Goal: Information Seeking & Learning: Learn about a topic

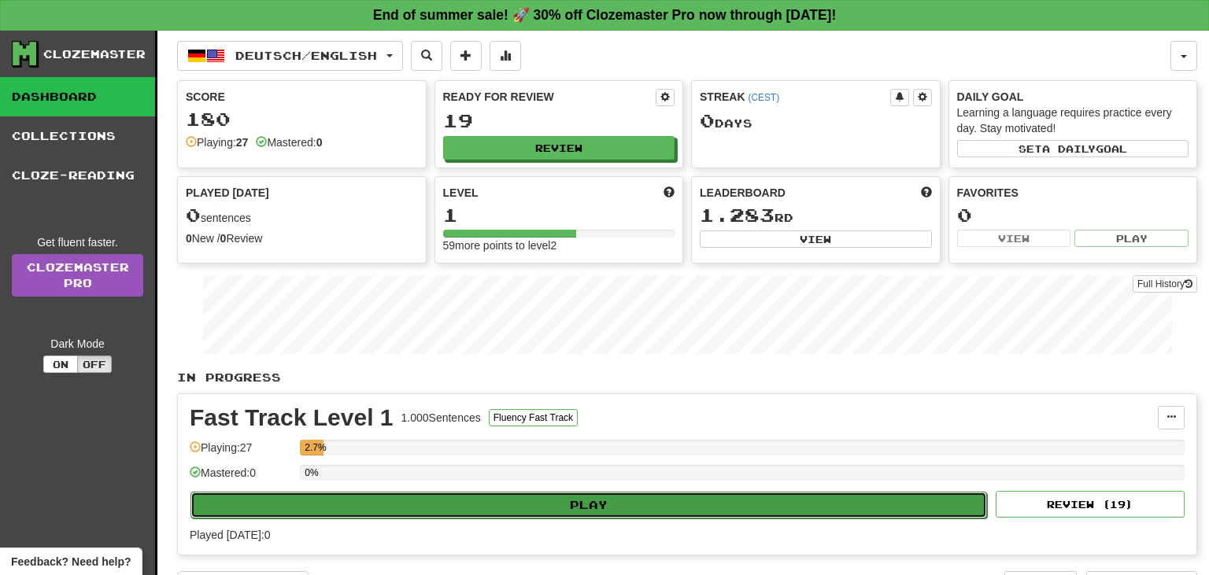
click at [536, 494] on button "Play" at bounding box center [588, 505] width 796 height 27
select select "**"
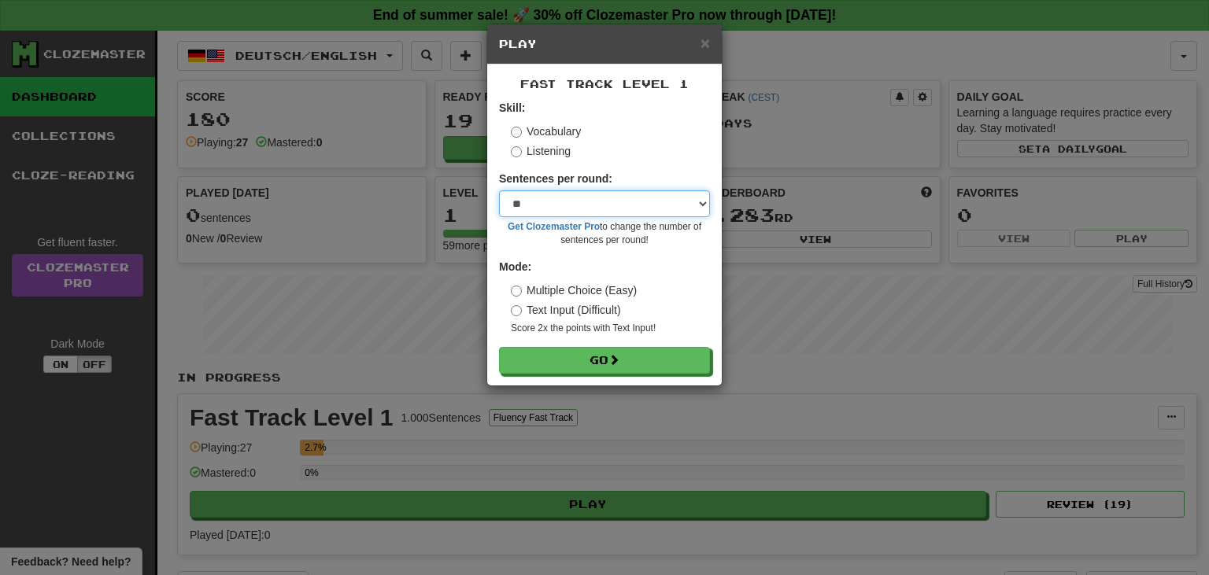
click option "**" at bounding box center [0, 0] width 0 height 0
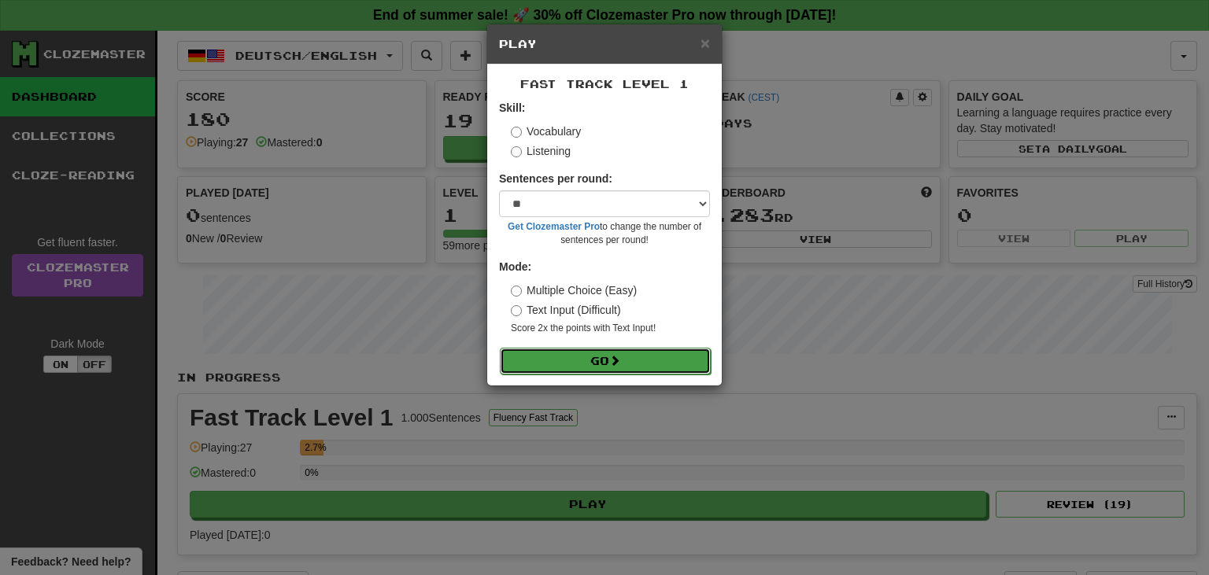
click at [569, 350] on button "Go" at bounding box center [605, 361] width 211 height 27
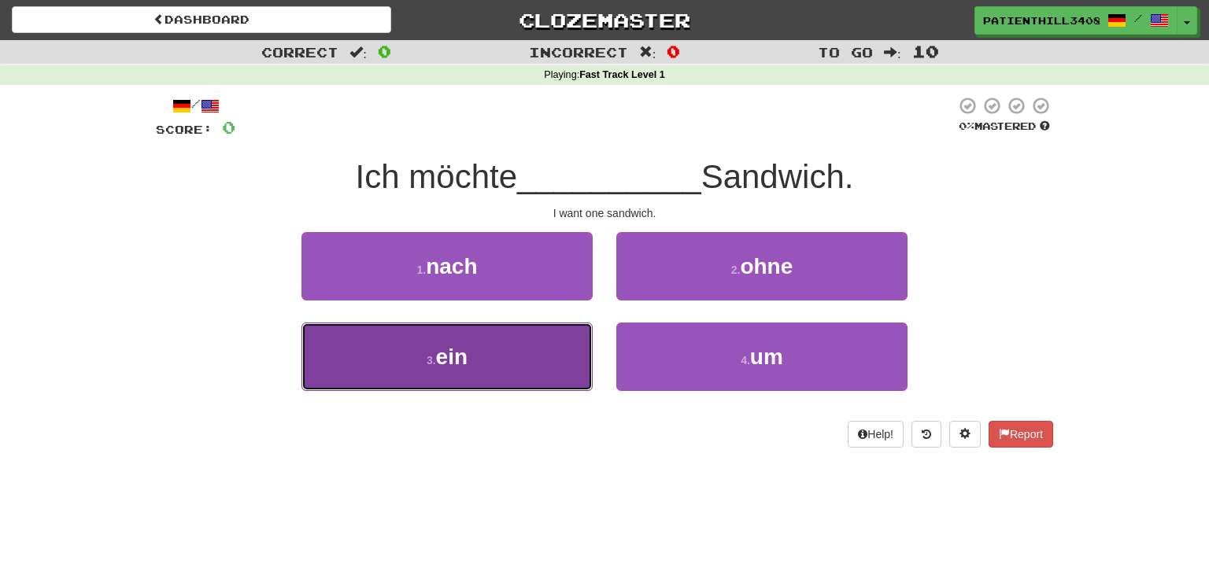
click at [499, 347] on button "3 . ein" at bounding box center [446, 357] width 291 height 68
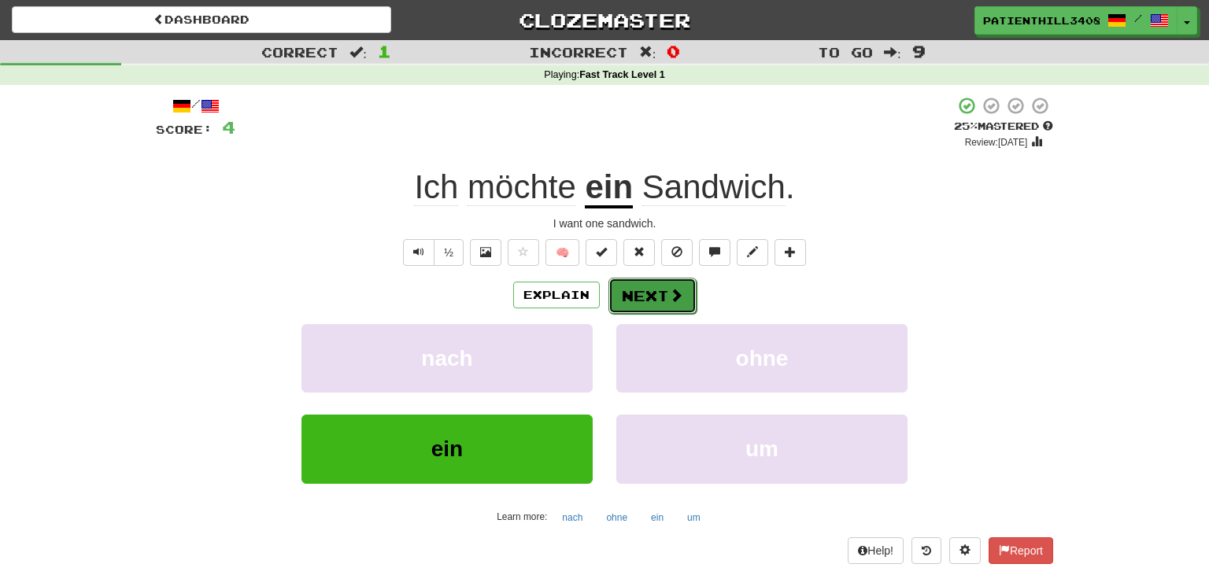
click at [670, 299] on span at bounding box center [676, 295] width 14 height 14
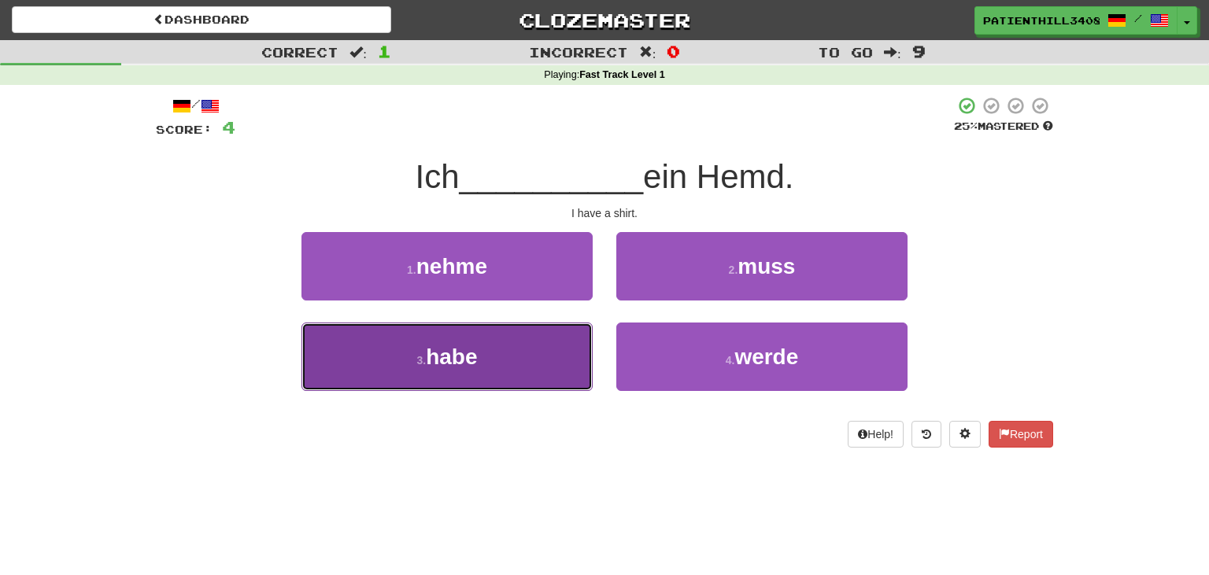
click at [467, 350] on span "habe" at bounding box center [451, 357] width 51 height 24
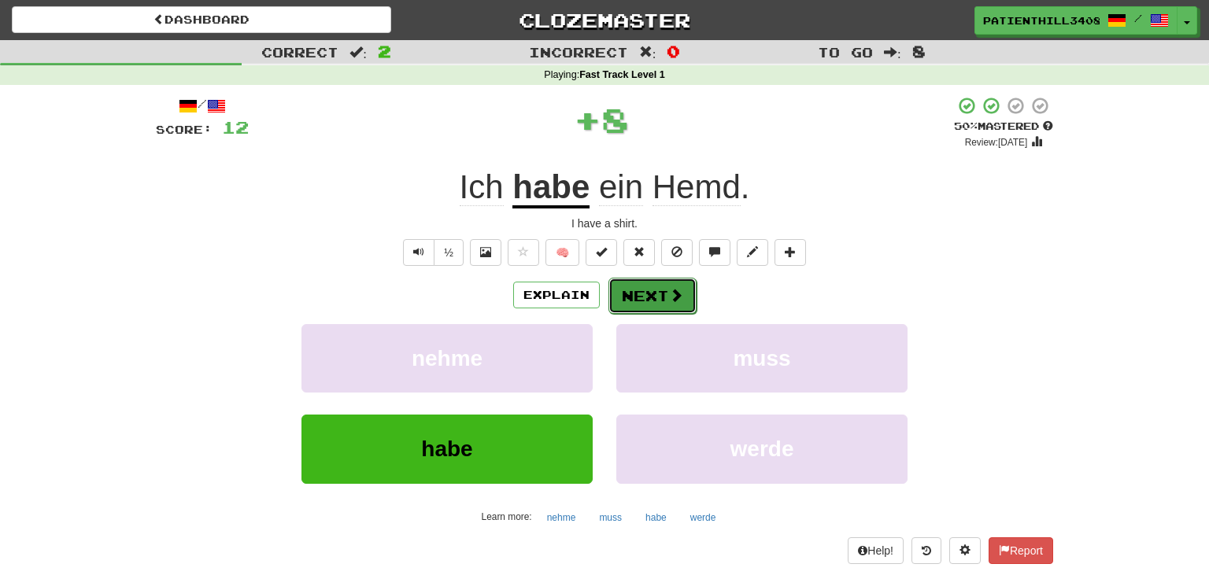
click at [656, 303] on button "Next" at bounding box center [652, 296] width 88 height 36
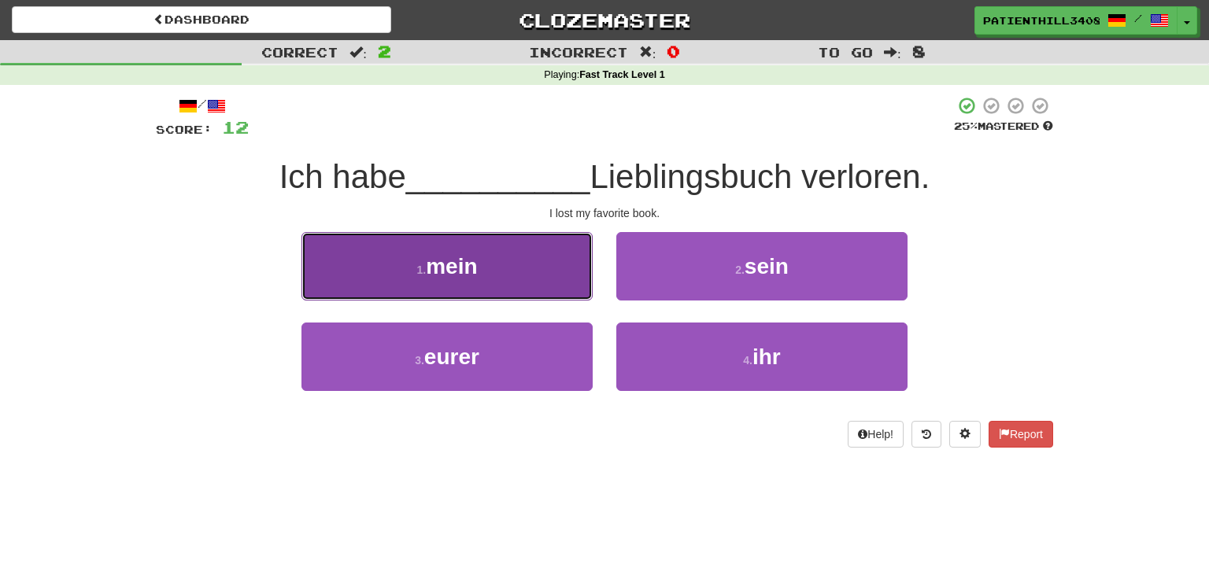
click at [524, 265] on button "1 . mein" at bounding box center [446, 266] width 291 height 68
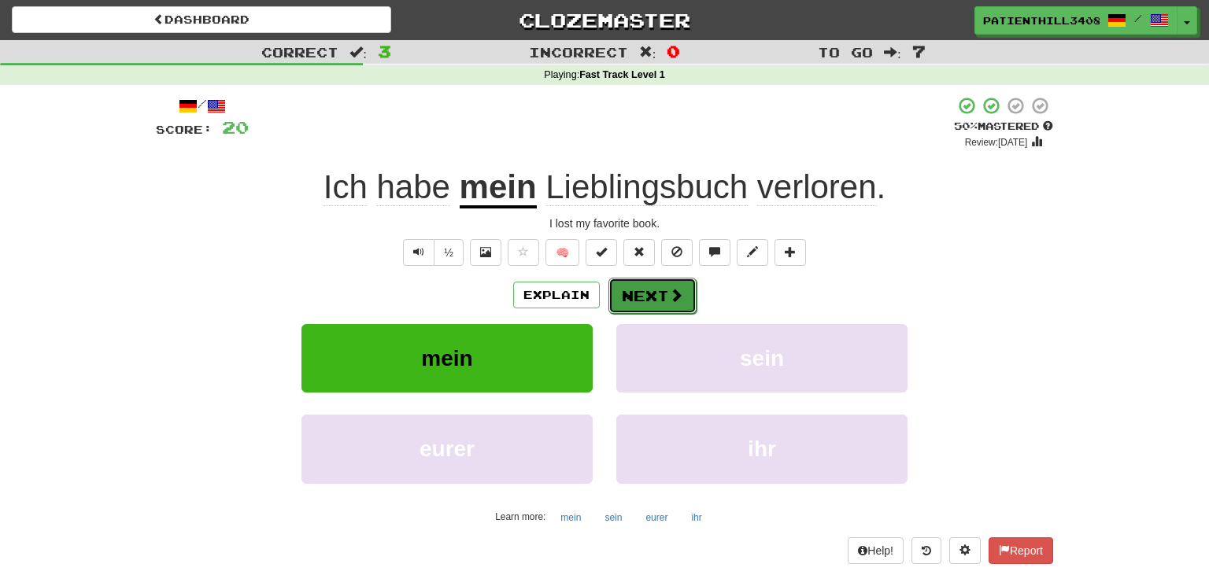
click at [648, 296] on button "Next" at bounding box center [652, 296] width 88 height 36
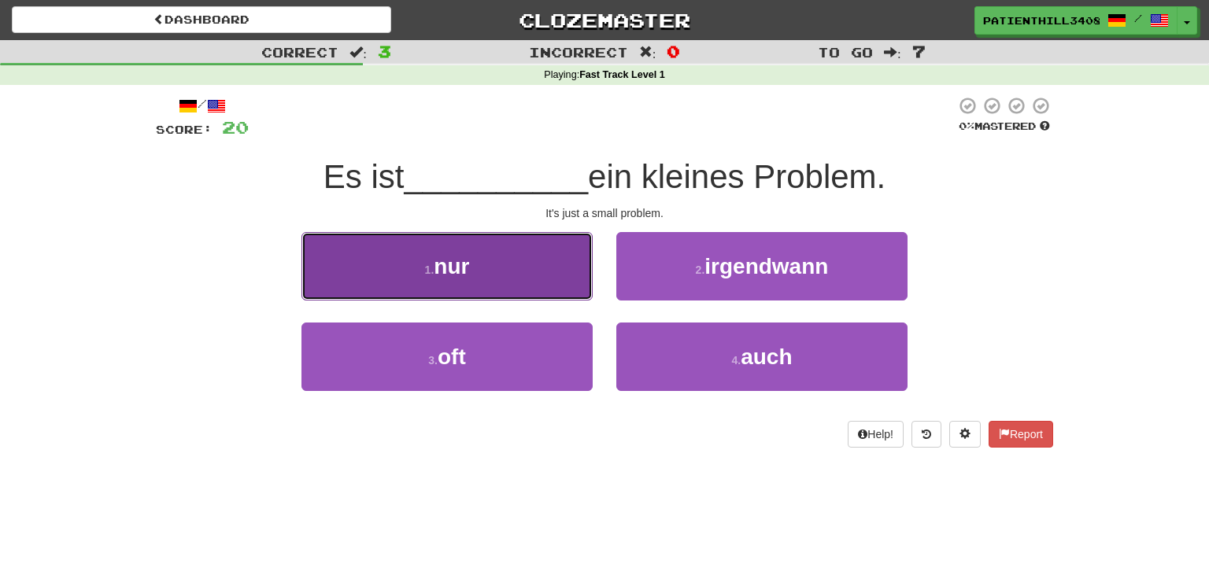
click at [555, 269] on button "1 . nur" at bounding box center [446, 266] width 291 height 68
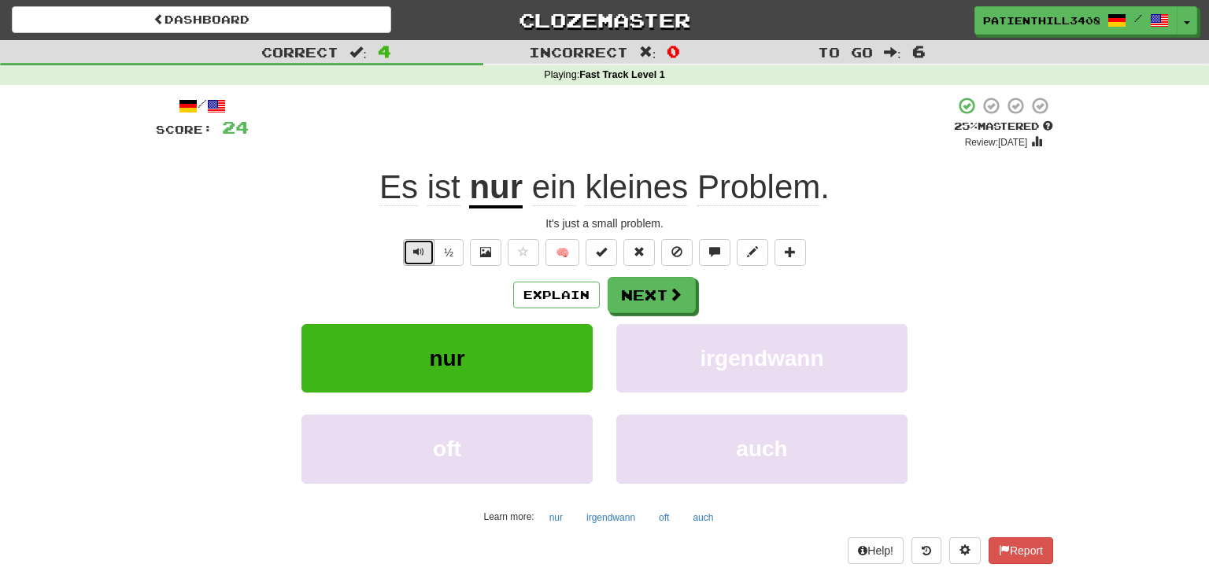
click at [417, 250] on span "Text-to-speech controls" at bounding box center [418, 251] width 11 height 11
click at [637, 304] on button "Next" at bounding box center [652, 296] width 88 height 36
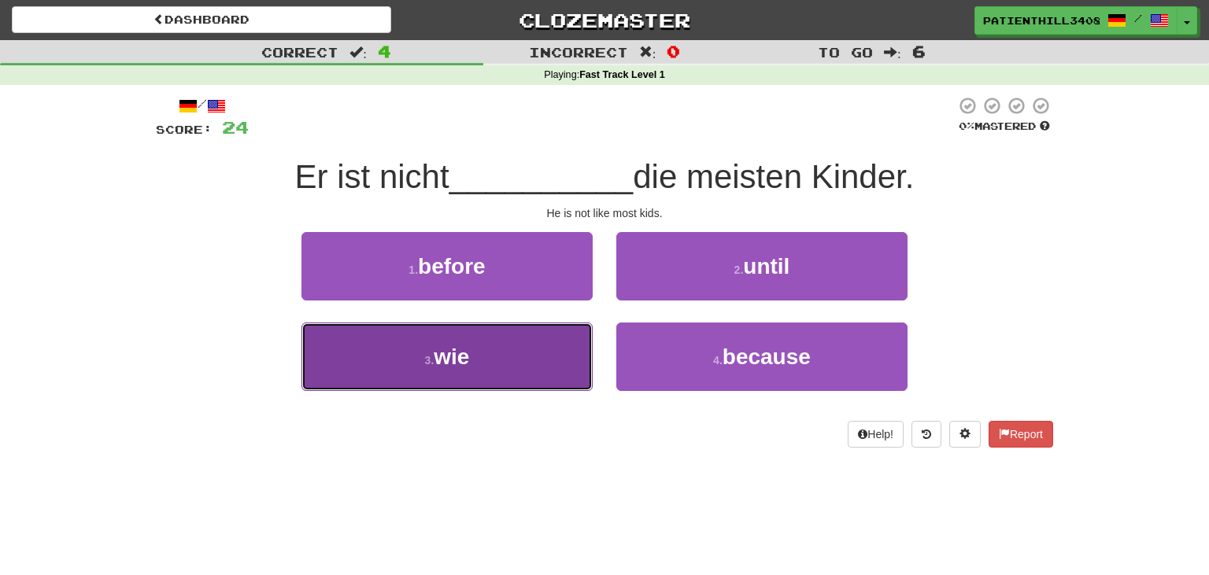
click at [494, 357] on button "3 . wie" at bounding box center [446, 357] width 291 height 68
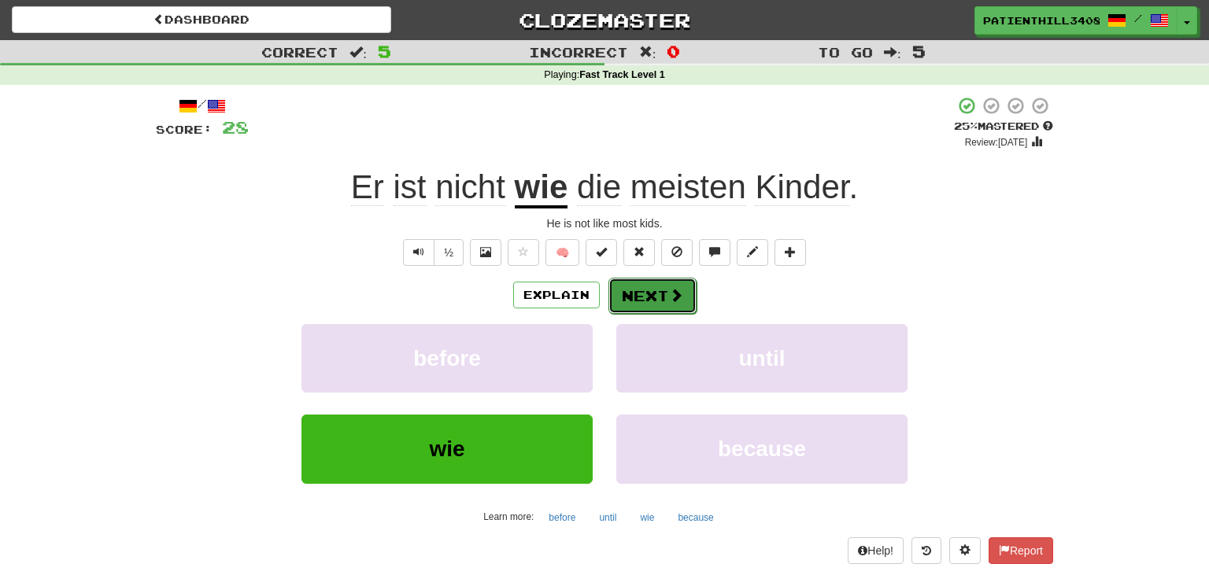
click at [658, 296] on button "Next" at bounding box center [652, 296] width 88 height 36
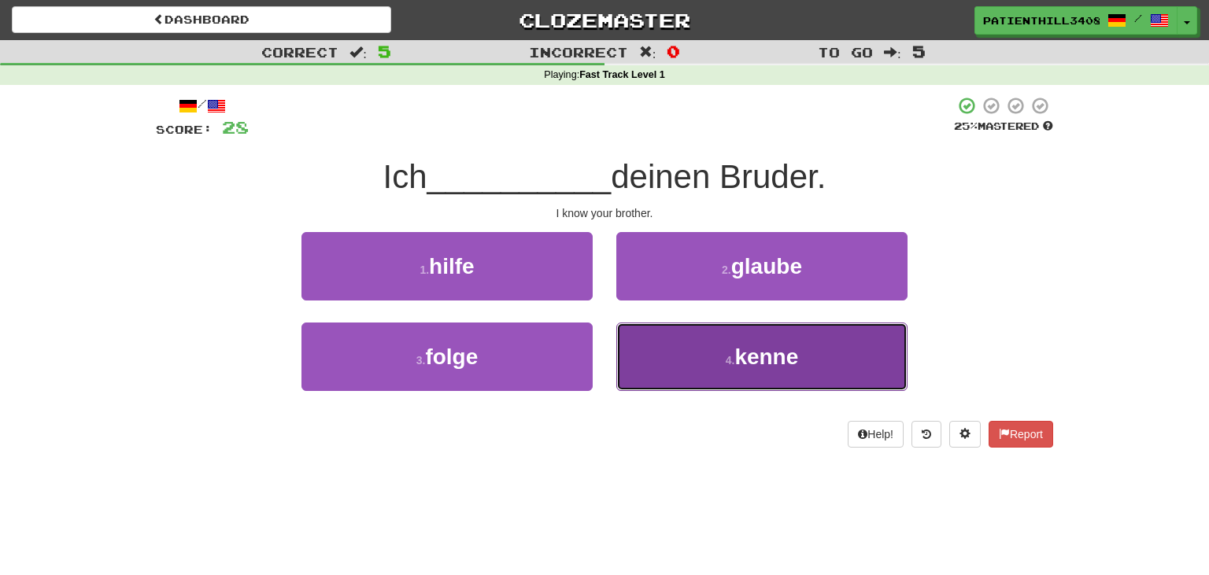
click at [685, 347] on button "4 . [GEOGRAPHIC_DATA]" at bounding box center [761, 357] width 291 height 68
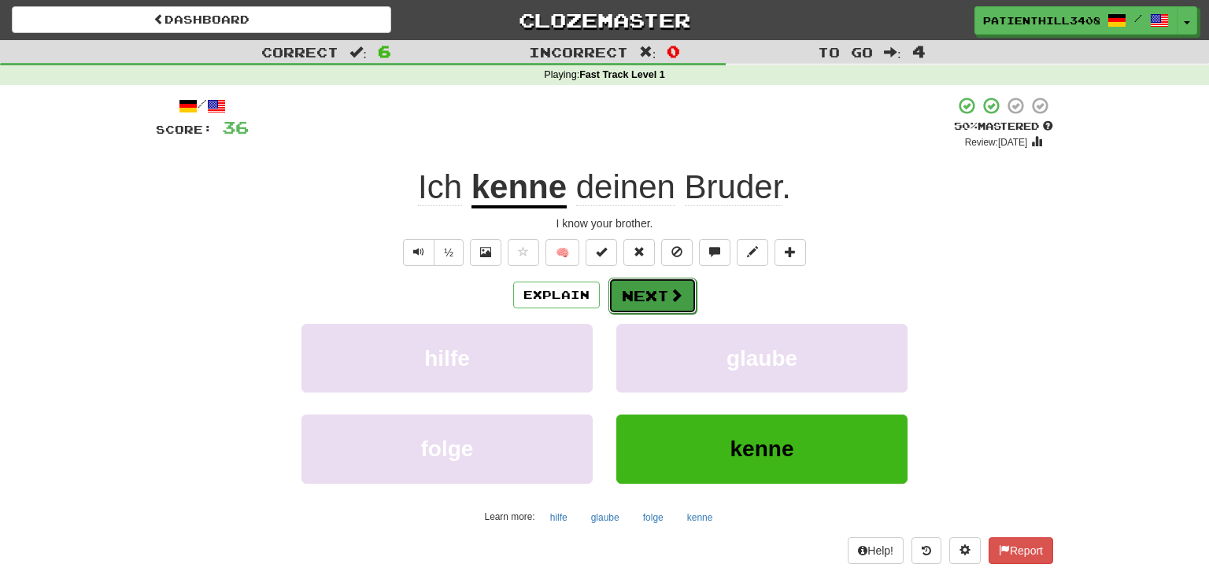
click at [660, 292] on button "Next" at bounding box center [652, 296] width 88 height 36
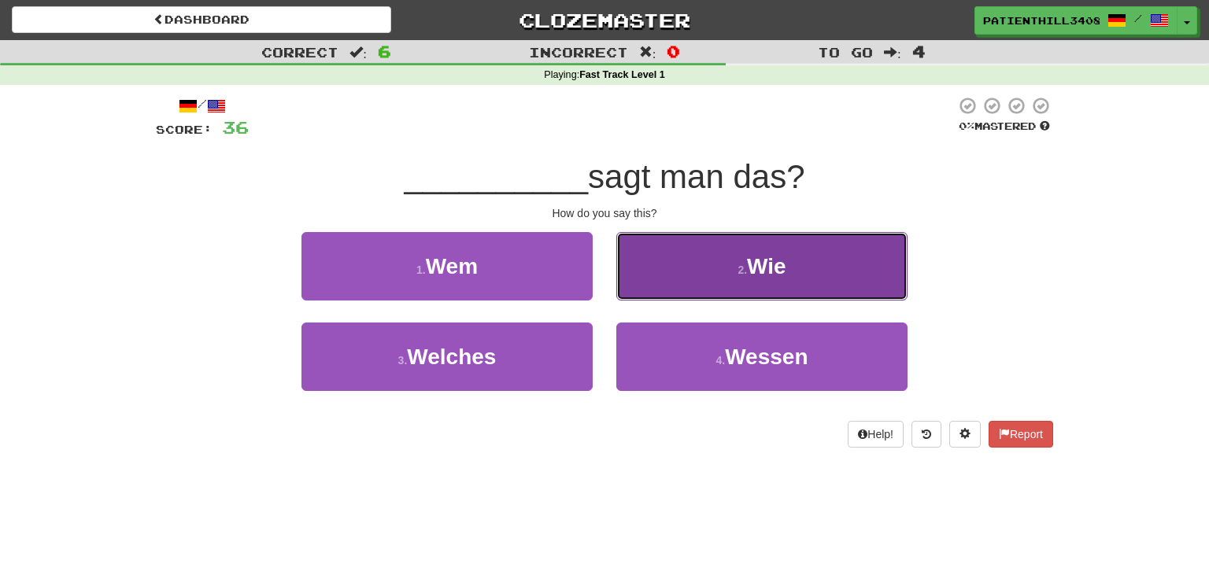
click at [753, 275] on span "Wie" at bounding box center [766, 266] width 39 height 24
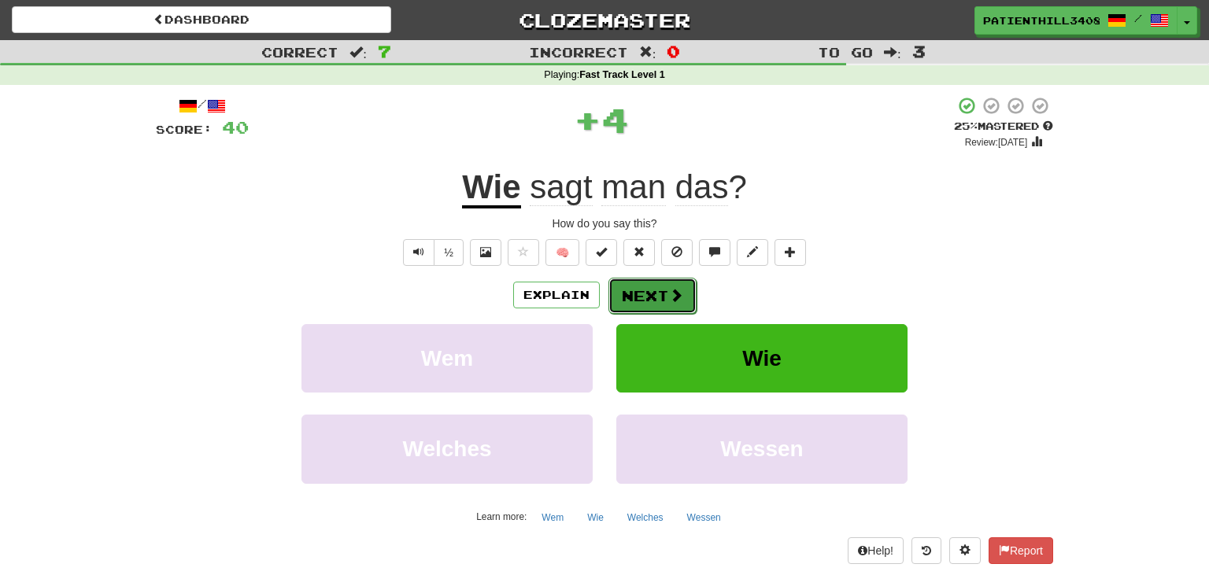
click at [659, 290] on button "Next" at bounding box center [652, 296] width 88 height 36
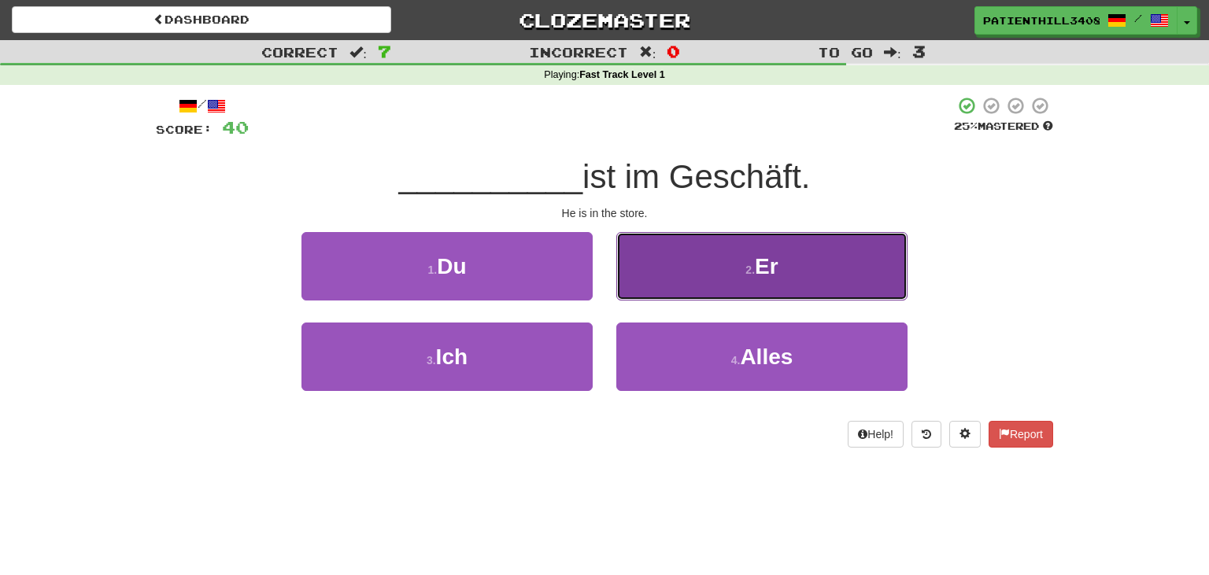
click at [692, 265] on button "2 . Er" at bounding box center [761, 266] width 291 height 68
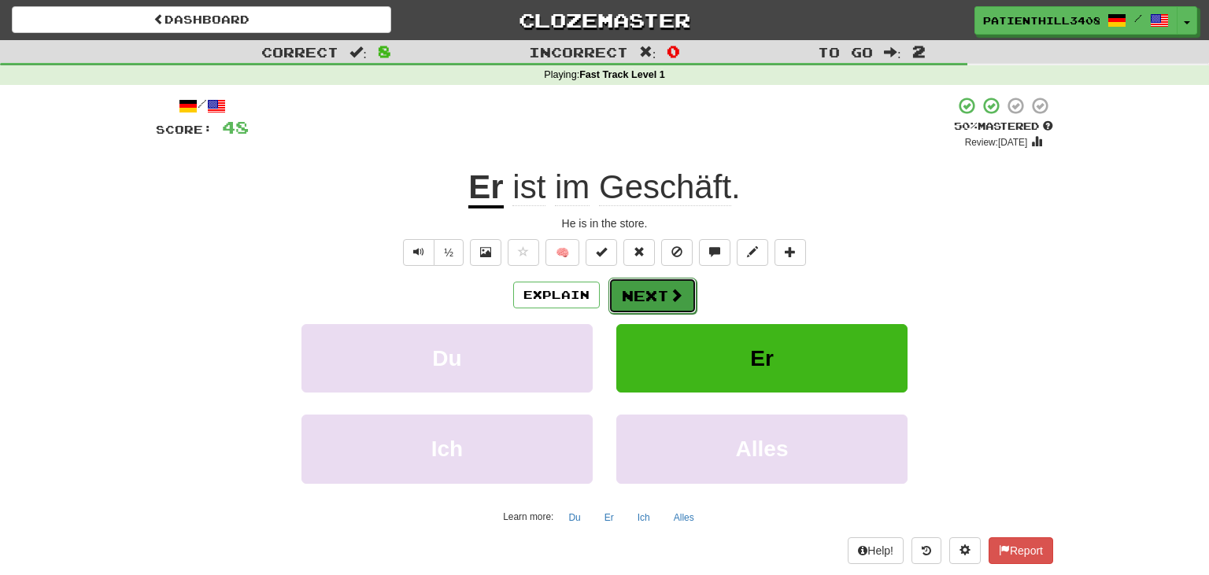
click at [650, 286] on button "Next" at bounding box center [652, 296] width 88 height 36
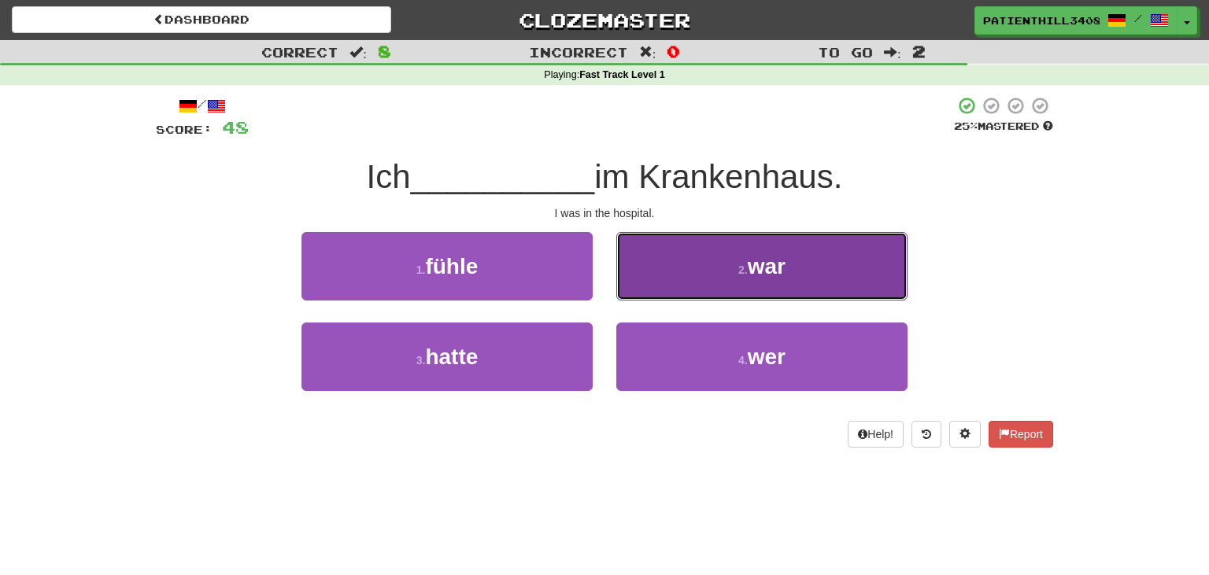
click at [731, 260] on button "2 . war" at bounding box center [761, 266] width 291 height 68
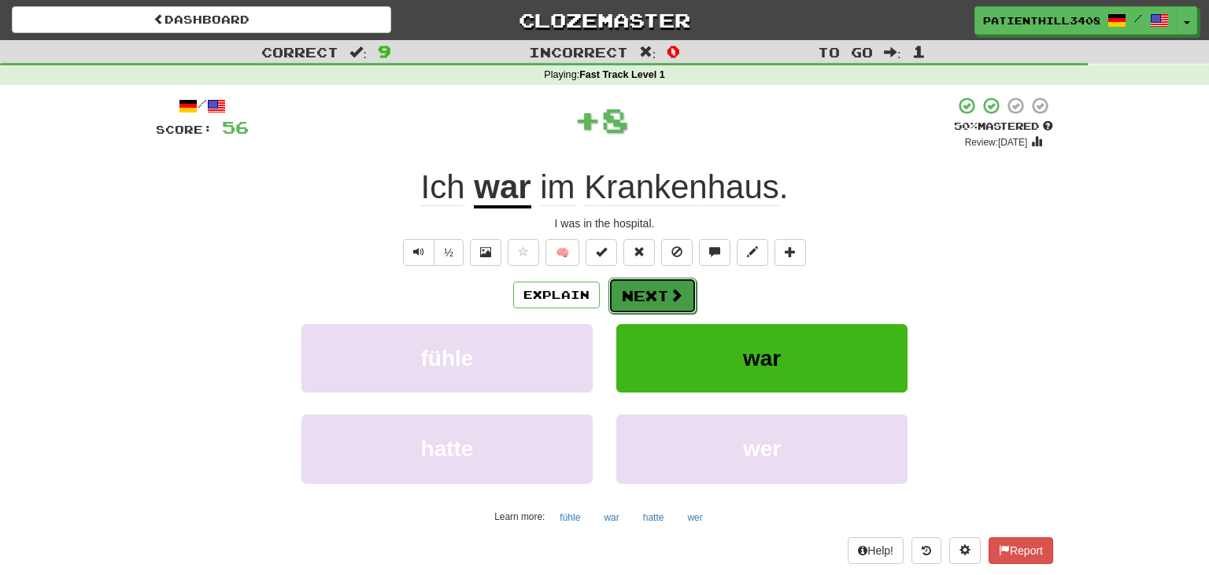
click at [648, 294] on button "Next" at bounding box center [652, 296] width 88 height 36
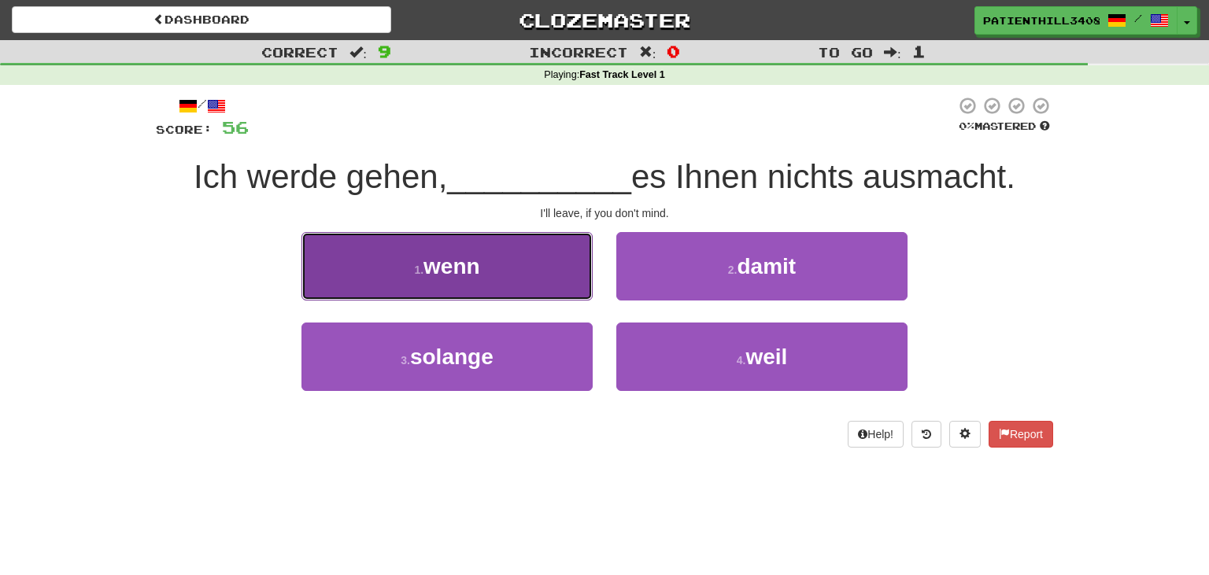
click at [532, 269] on button "1 . wenn" at bounding box center [446, 266] width 291 height 68
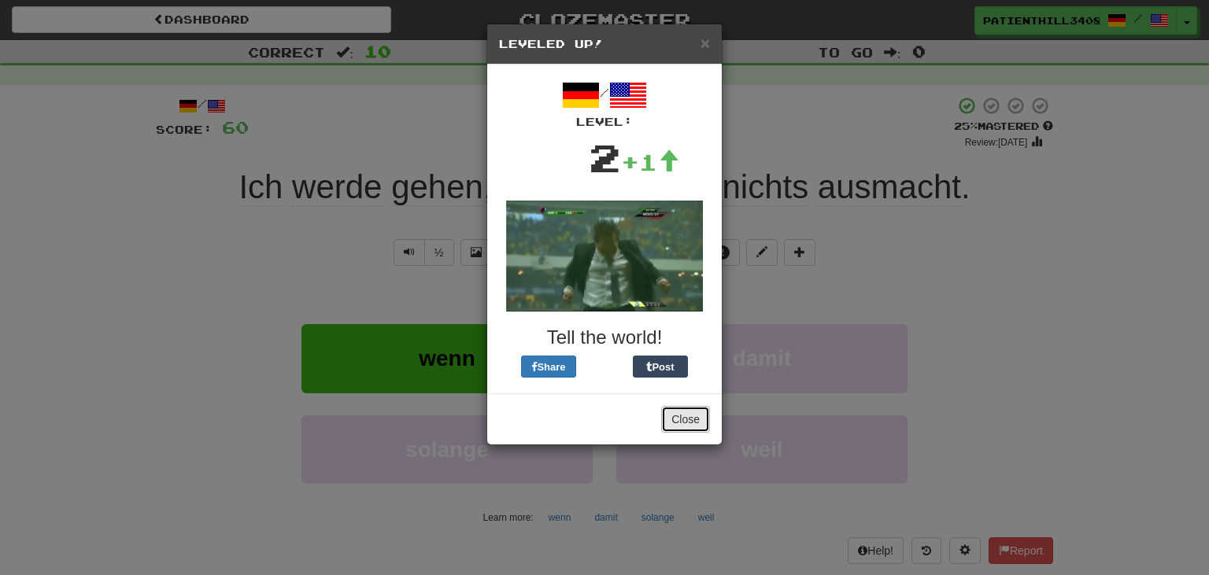
click at [675, 415] on button "Close" at bounding box center [685, 419] width 49 height 27
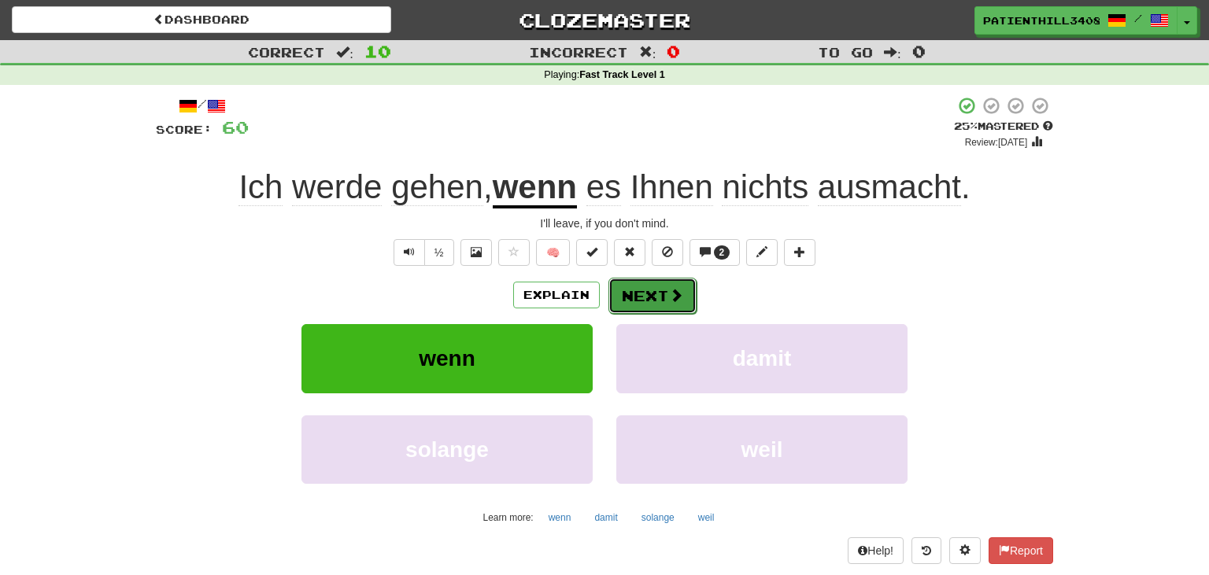
click at [645, 301] on button "Next" at bounding box center [652, 296] width 88 height 36
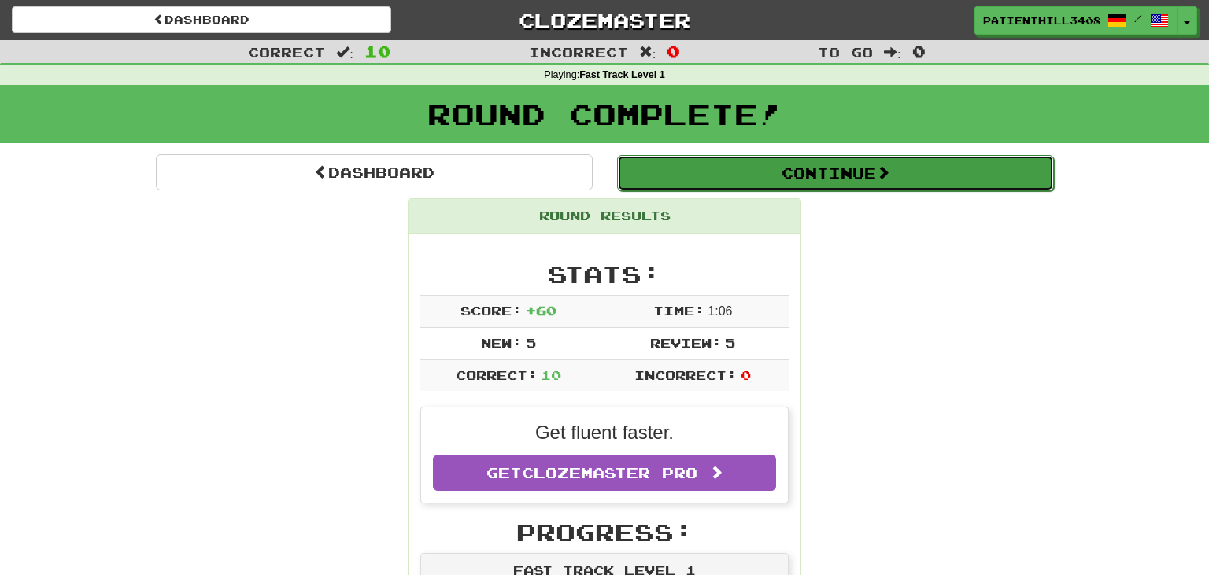
click at [785, 177] on button "Continue" at bounding box center [835, 173] width 437 height 36
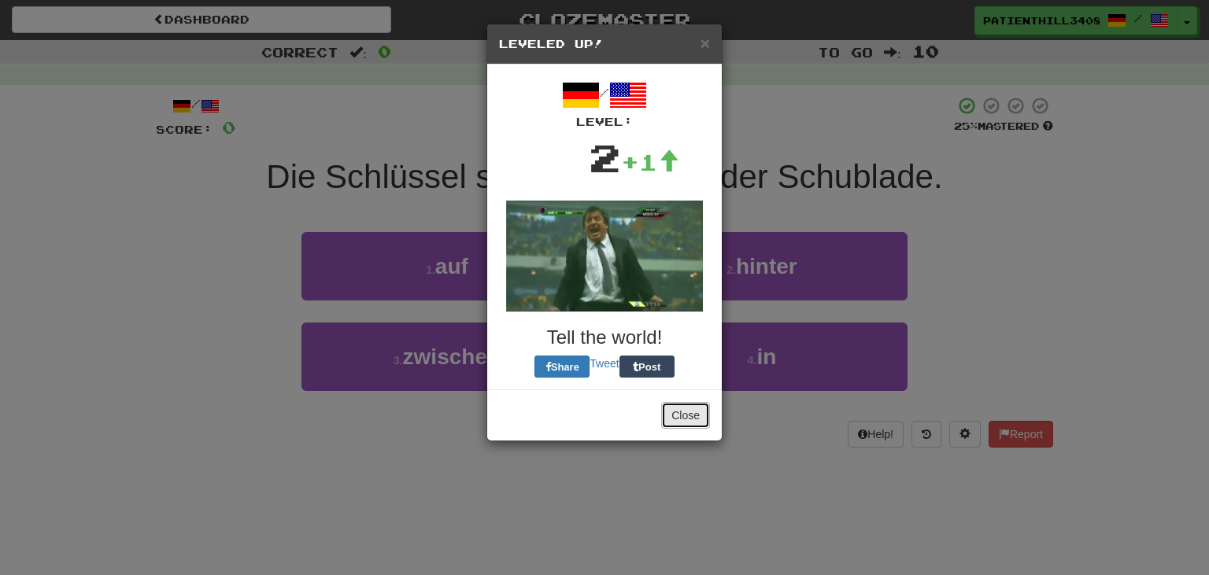
click at [681, 412] on button "Close" at bounding box center [685, 415] width 49 height 27
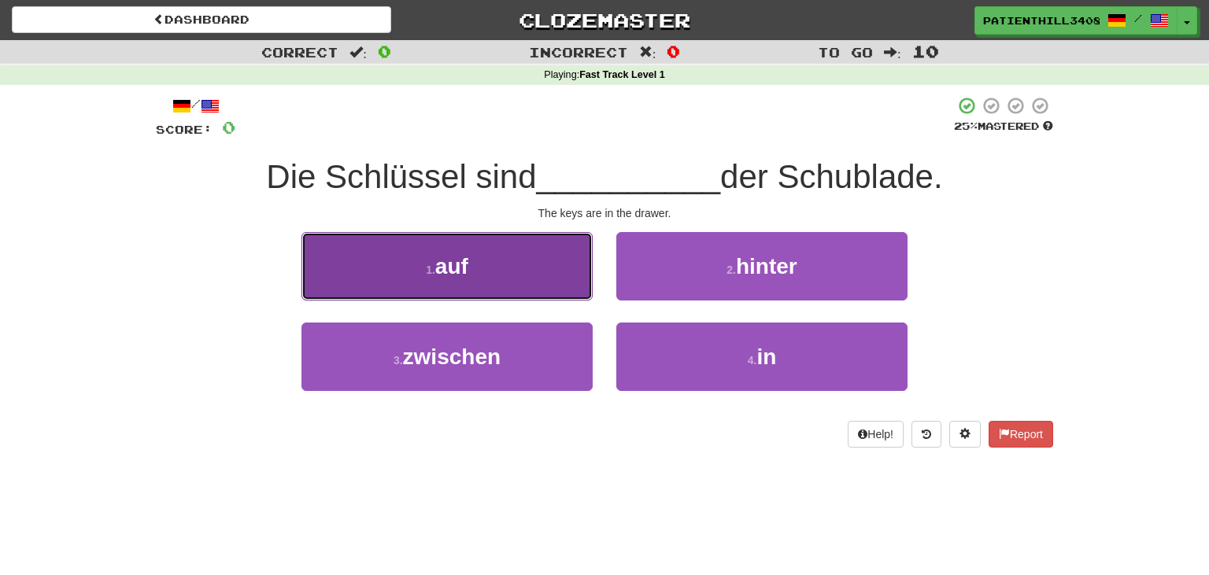
click at [549, 292] on button "1 . auf" at bounding box center [446, 266] width 291 height 68
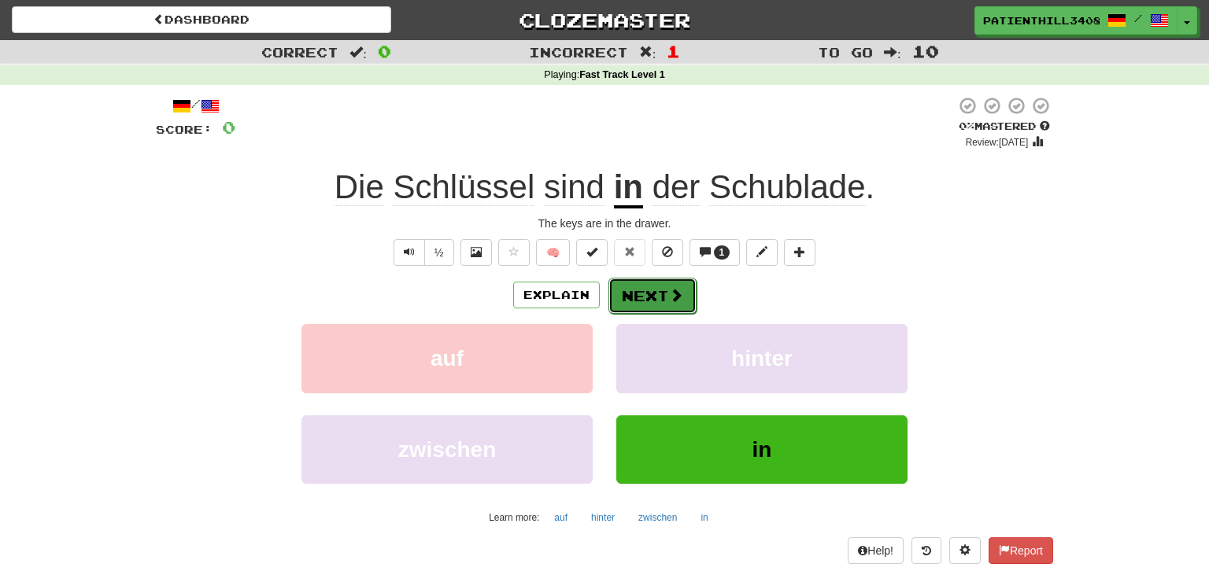
click at [672, 302] on span at bounding box center [676, 295] width 14 height 14
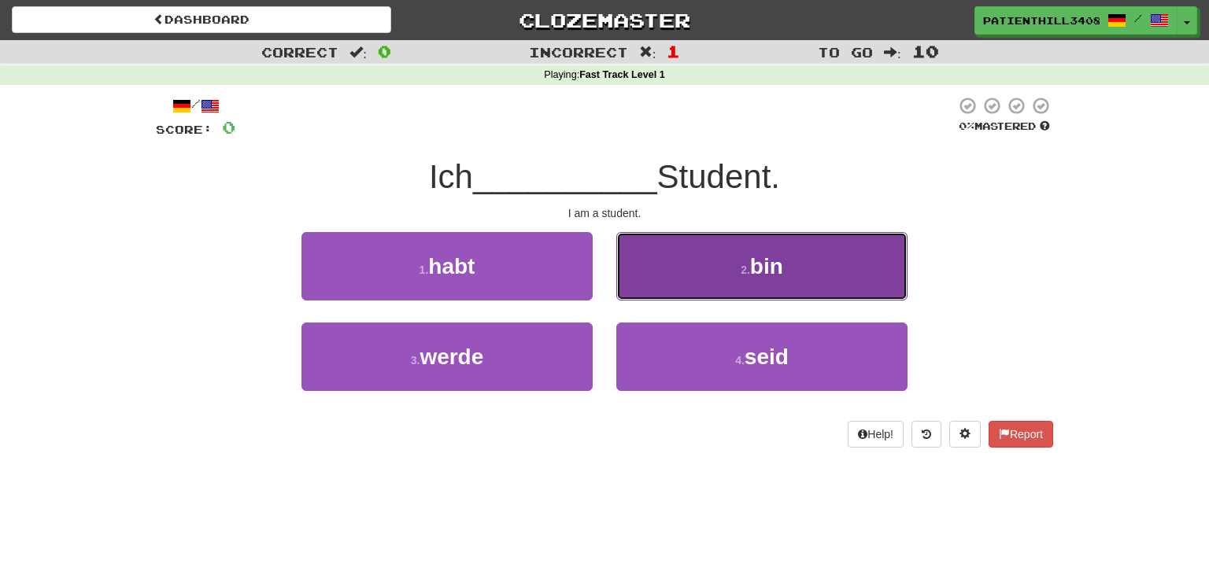
click at [700, 282] on button "2 . bin" at bounding box center [761, 266] width 291 height 68
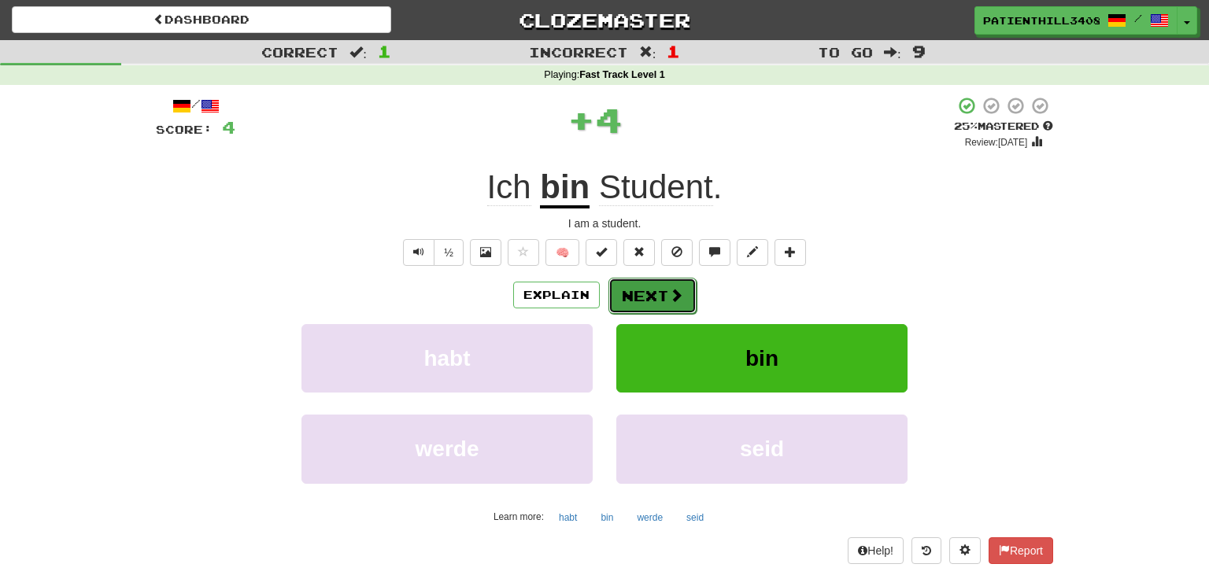
click at [675, 289] on span at bounding box center [676, 295] width 14 height 14
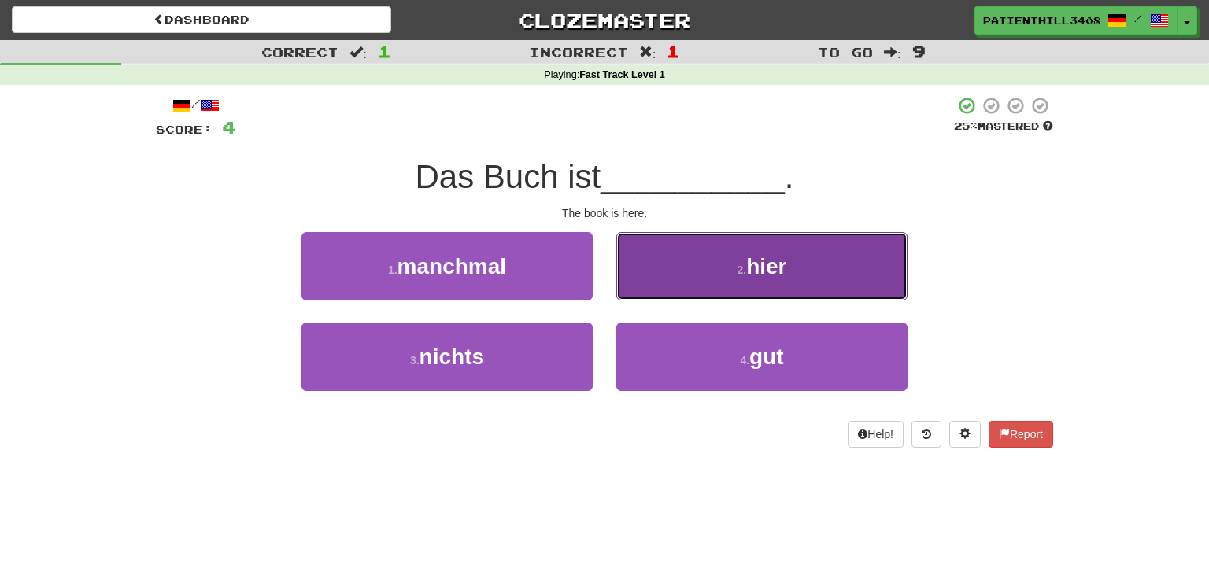
click at [688, 293] on button "2 . hier" at bounding box center [761, 266] width 291 height 68
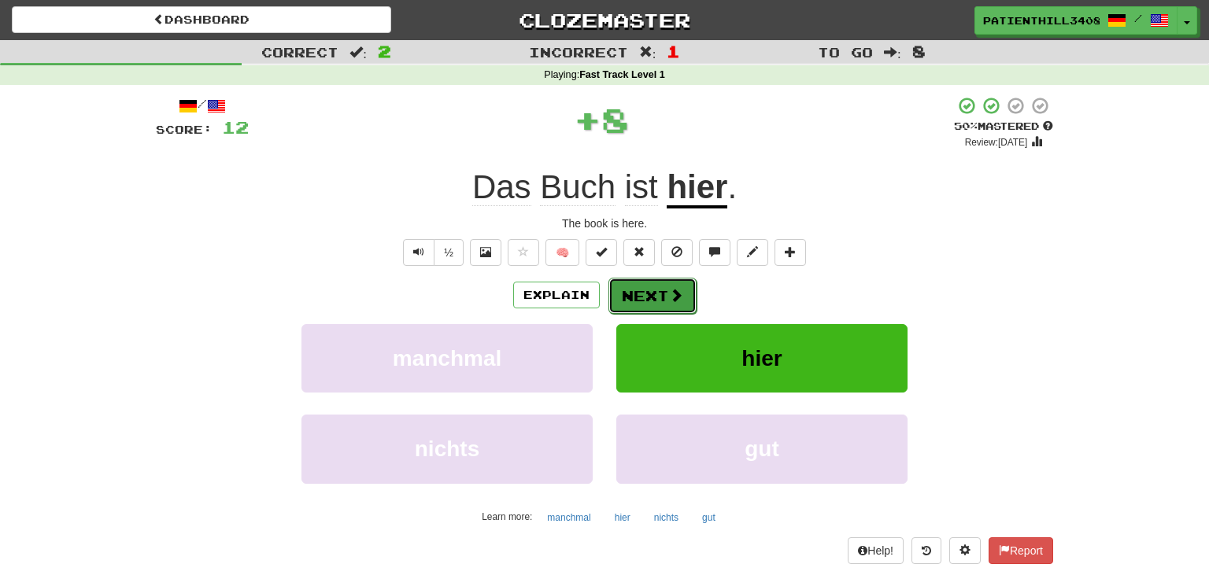
click at [648, 296] on button "Next" at bounding box center [652, 296] width 88 height 36
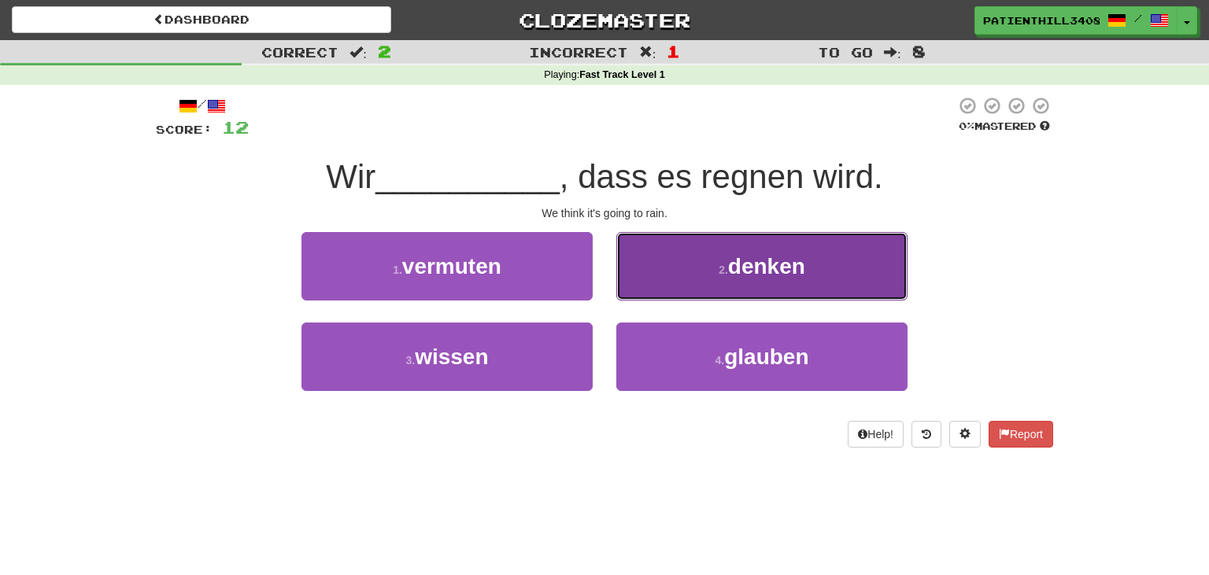
click at [707, 280] on button "2 . denken" at bounding box center [761, 266] width 291 height 68
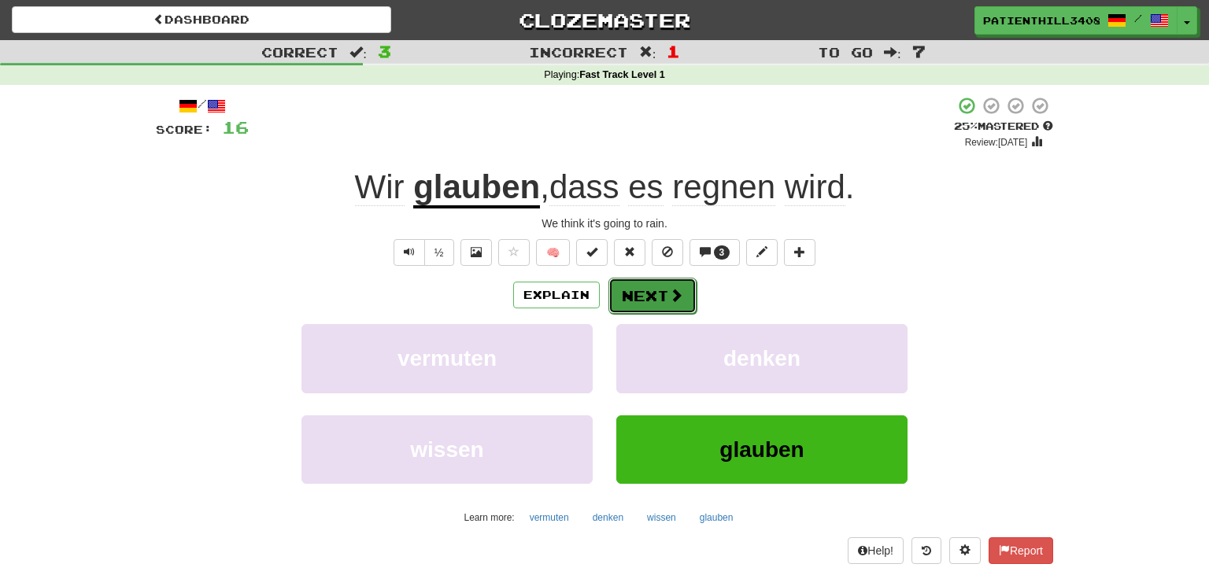
click at [665, 291] on button "Next" at bounding box center [652, 296] width 88 height 36
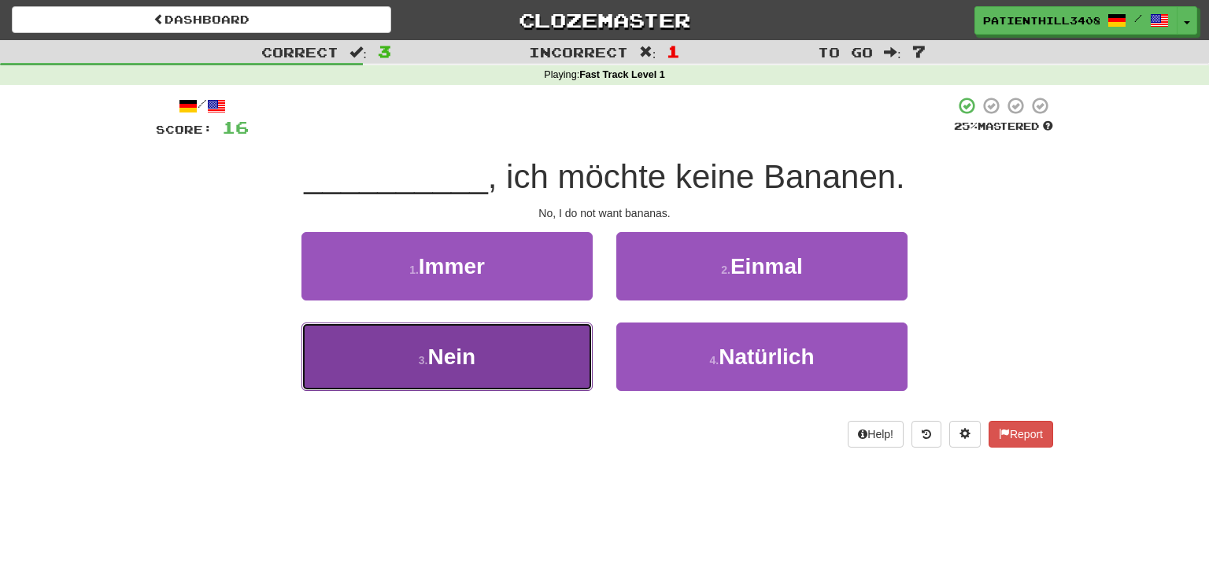
click at [546, 347] on button "3 . Nein" at bounding box center [446, 357] width 291 height 68
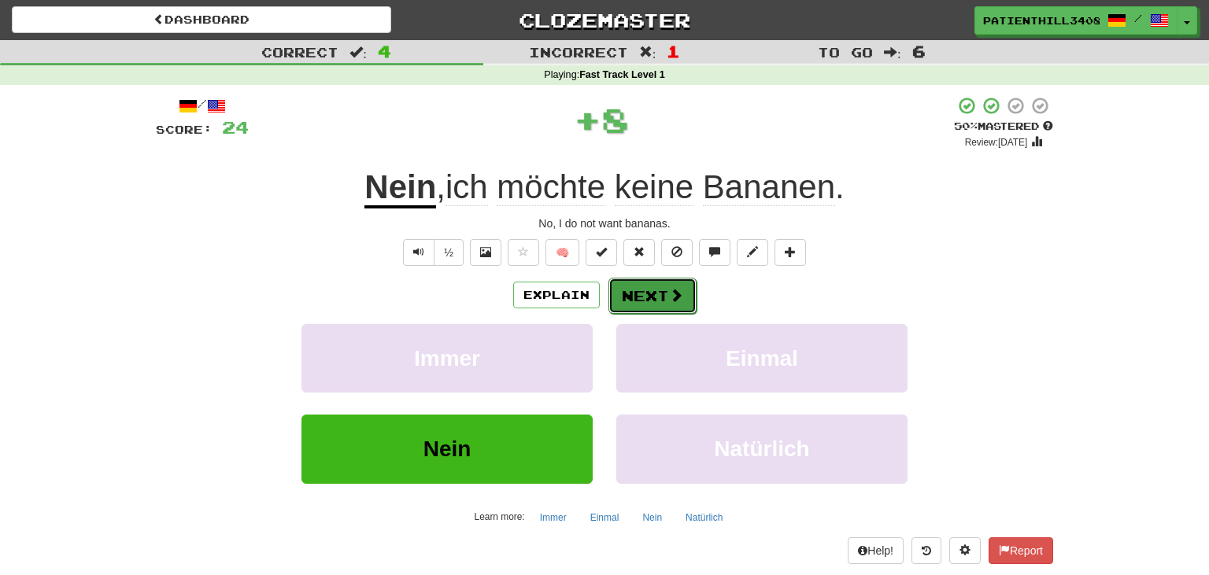
click at [666, 296] on button "Next" at bounding box center [652, 296] width 88 height 36
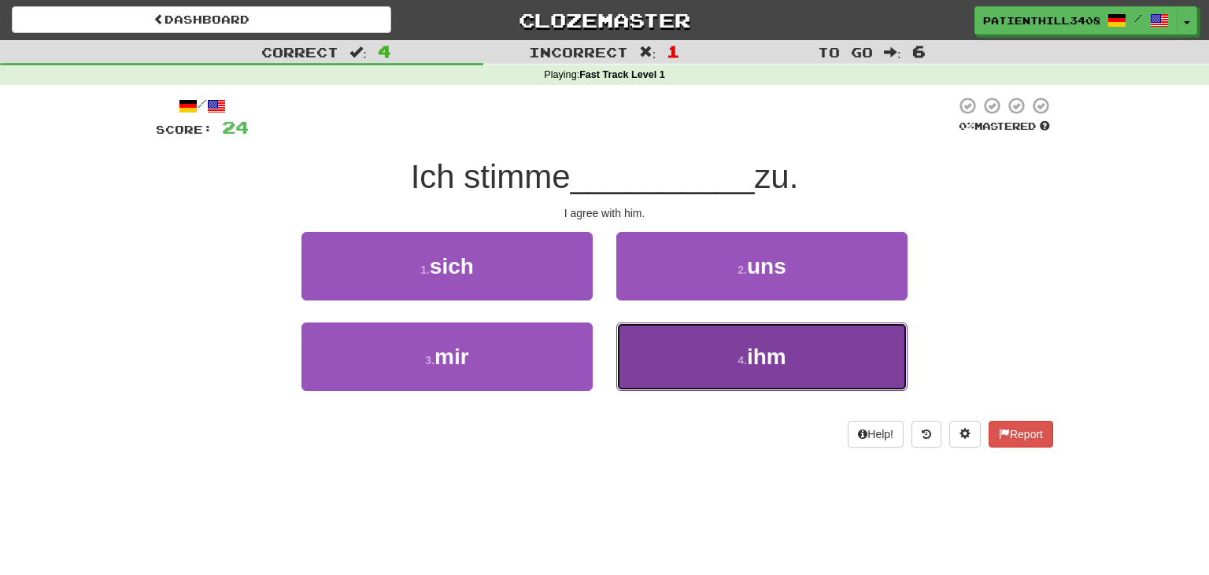
click at [681, 351] on button "4 . ihm" at bounding box center [761, 357] width 291 height 68
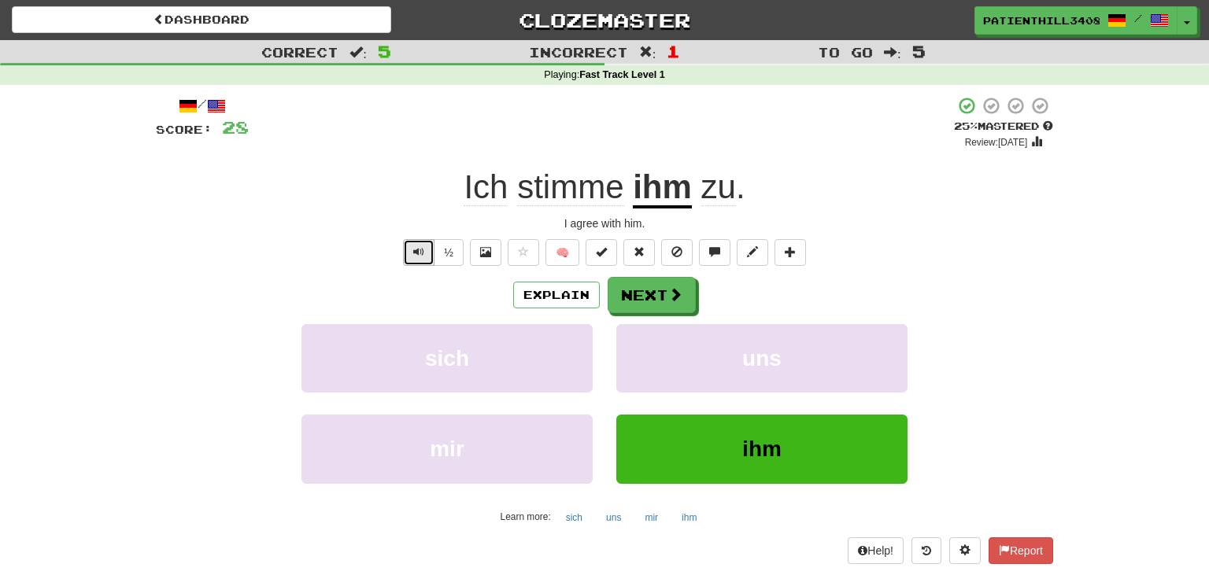
click at [423, 247] on span "Text-to-speech controls" at bounding box center [418, 251] width 11 height 11
click at [669, 293] on span at bounding box center [676, 295] width 14 height 14
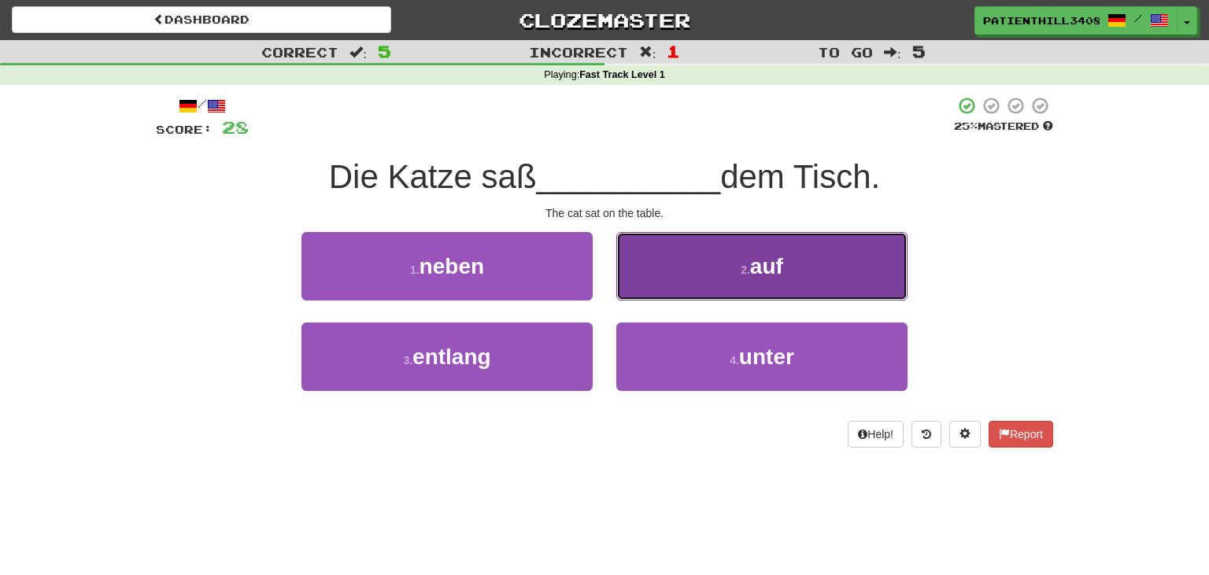
click at [725, 272] on button "2 . auf" at bounding box center [761, 266] width 291 height 68
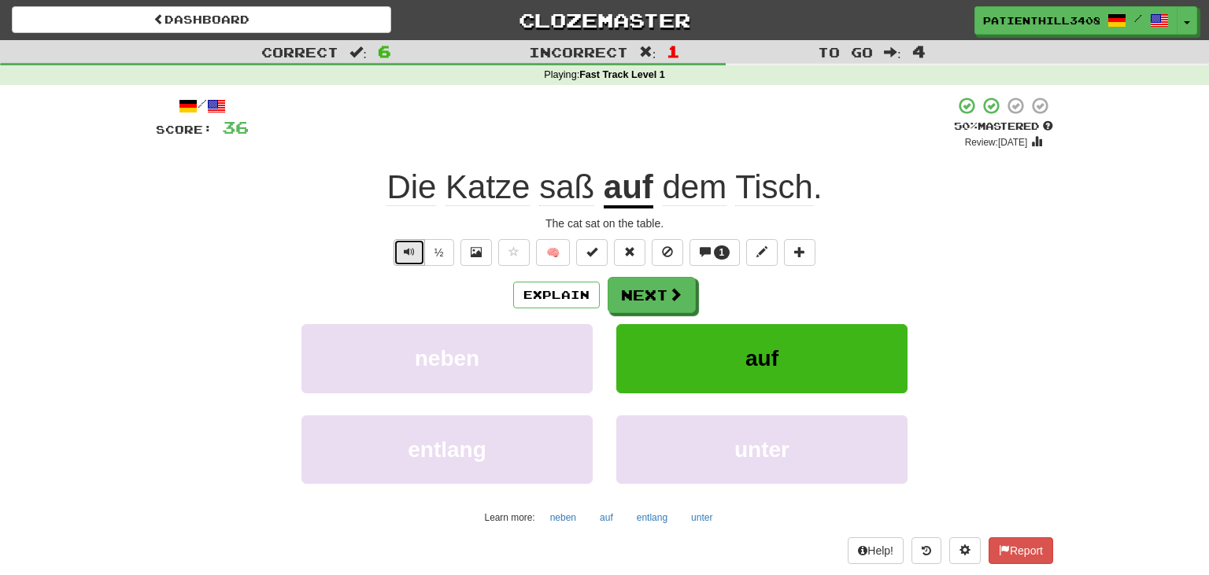
click at [413, 257] on span "Text-to-speech controls" at bounding box center [409, 251] width 11 height 11
click at [662, 302] on button "Next" at bounding box center [652, 296] width 88 height 36
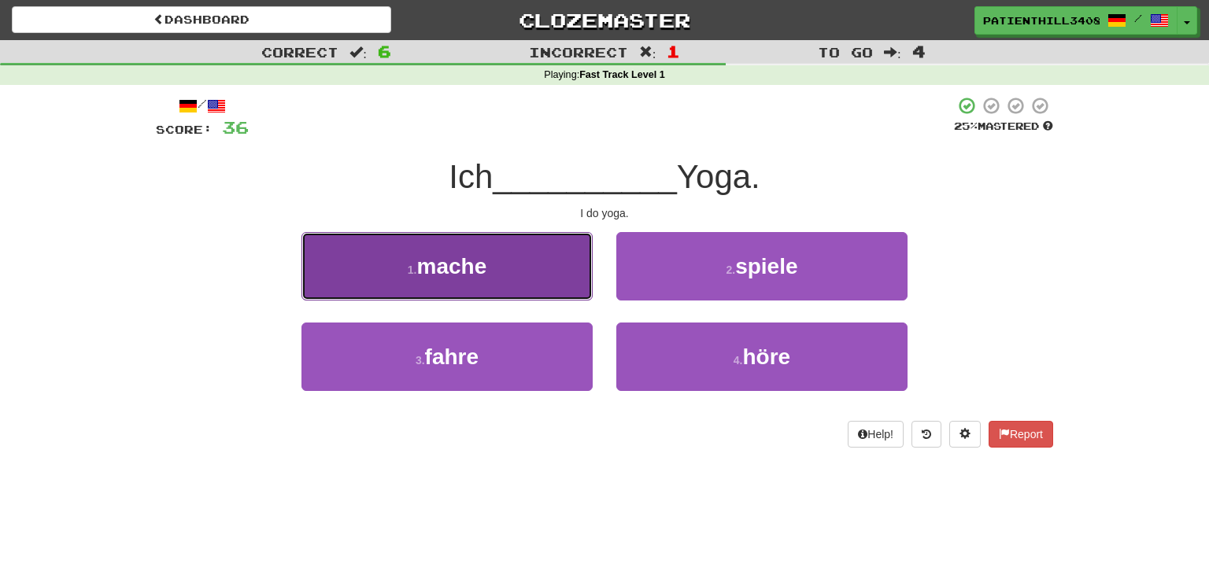
click at [574, 281] on button "1 . mache" at bounding box center [446, 266] width 291 height 68
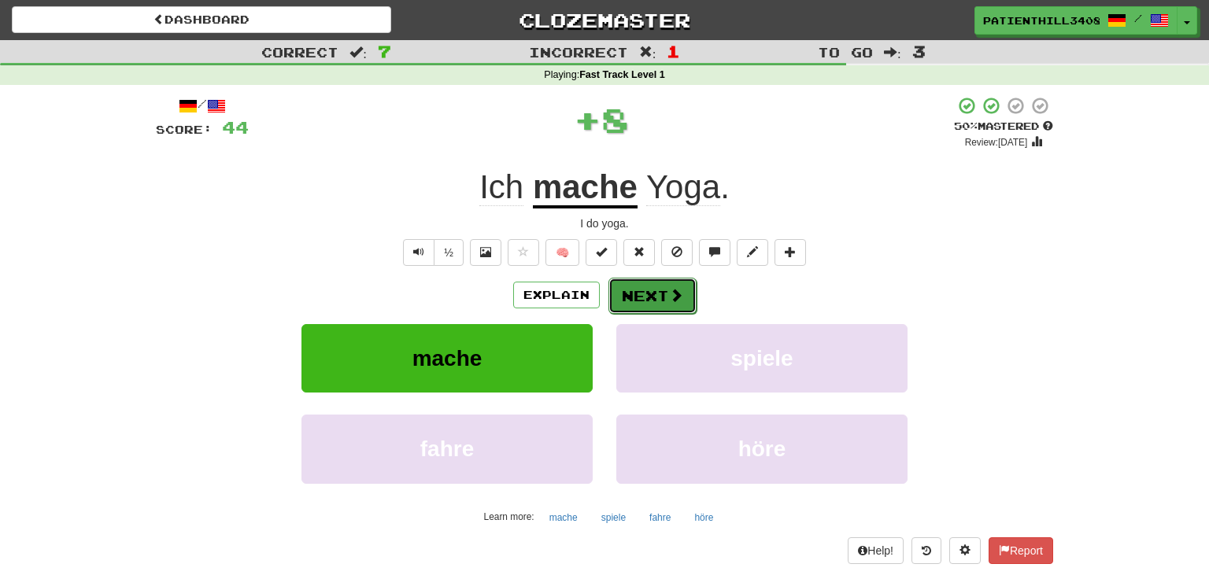
click at [679, 299] on span at bounding box center [676, 295] width 14 height 14
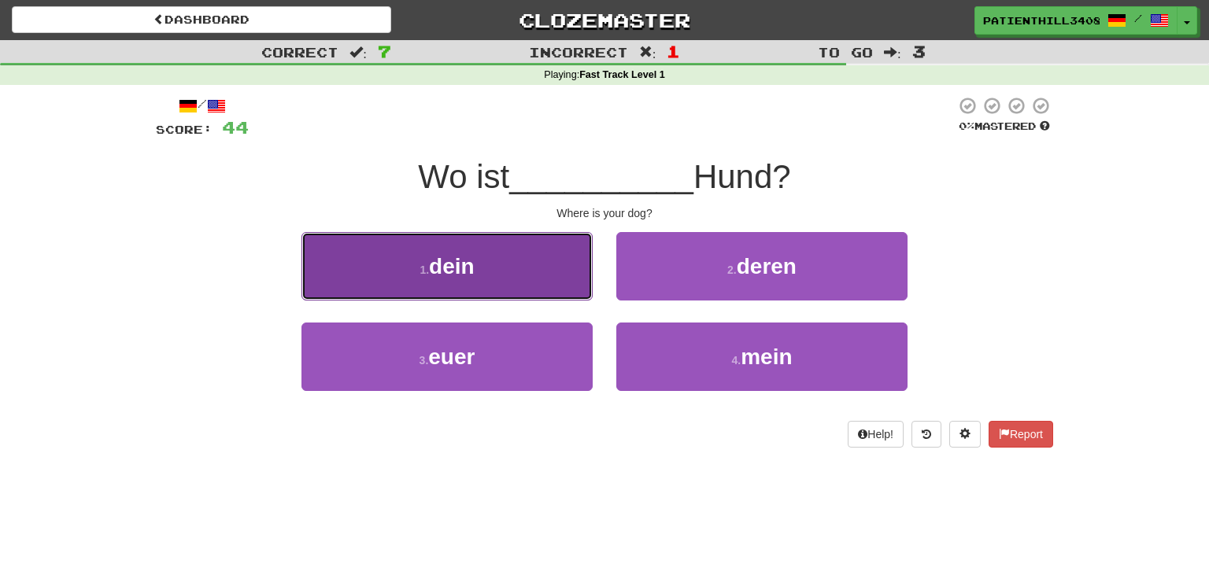
click at [547, 277] on button "1 . dein" at bounding box center [446, 266] width 291 height 68
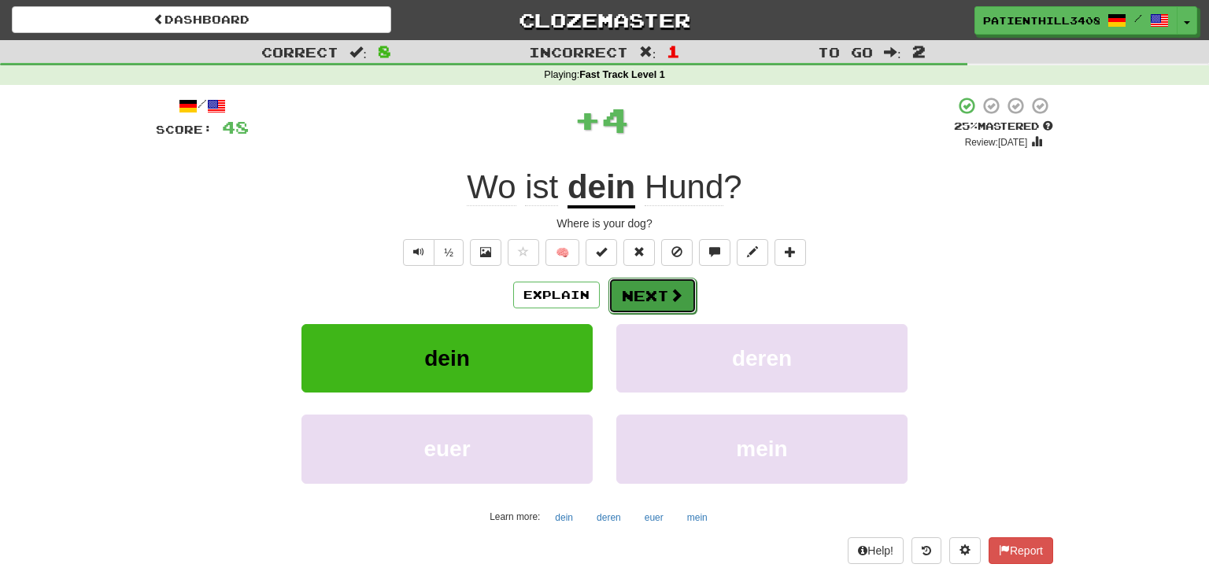
click at [667, 300] on button "Next" at bounding box center [652, 296] width 88 height 36
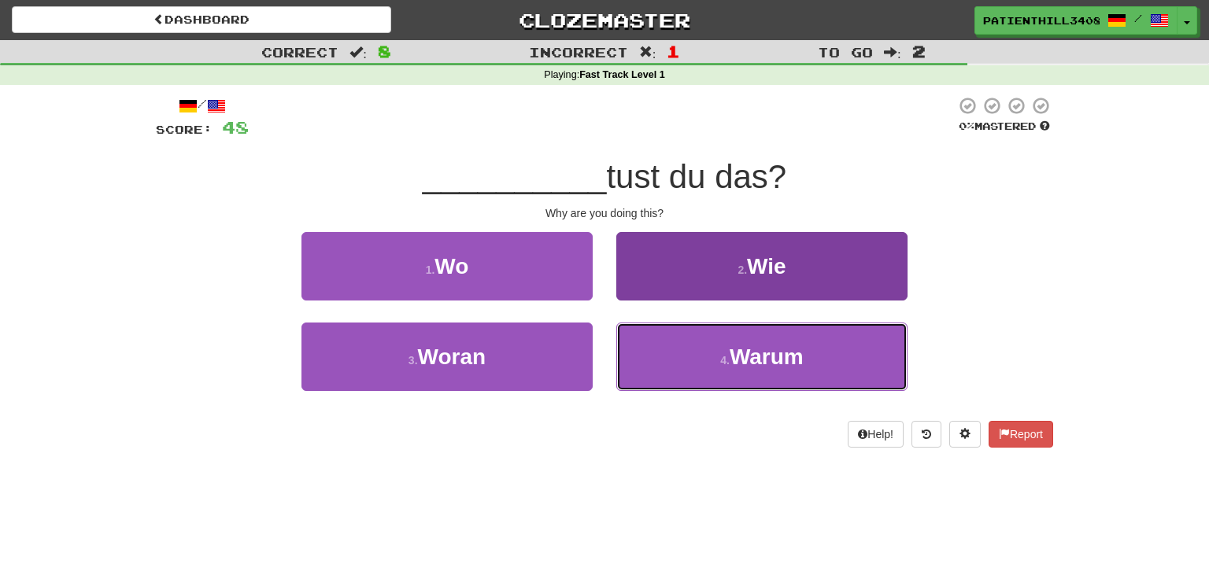
click at [691, 345] on button "4 . [GEOGRAPHIC_DATA]" at bounding box center [761, 357] width 291 height 68
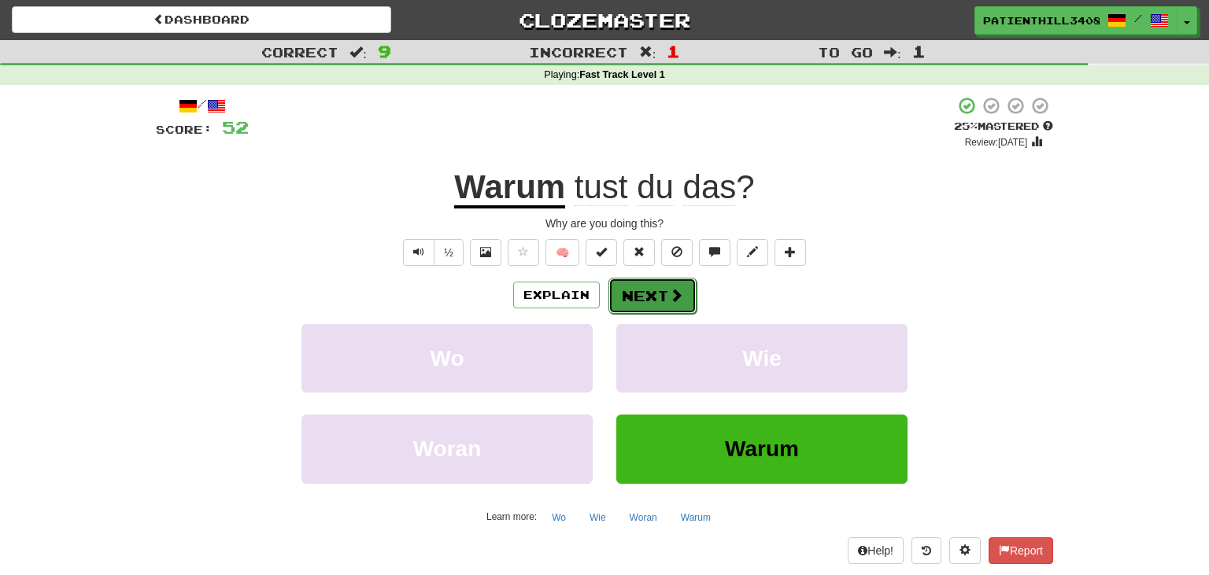
click at [650, 297] on button "Next" at bounding box center [652, 296] width 88 height 36
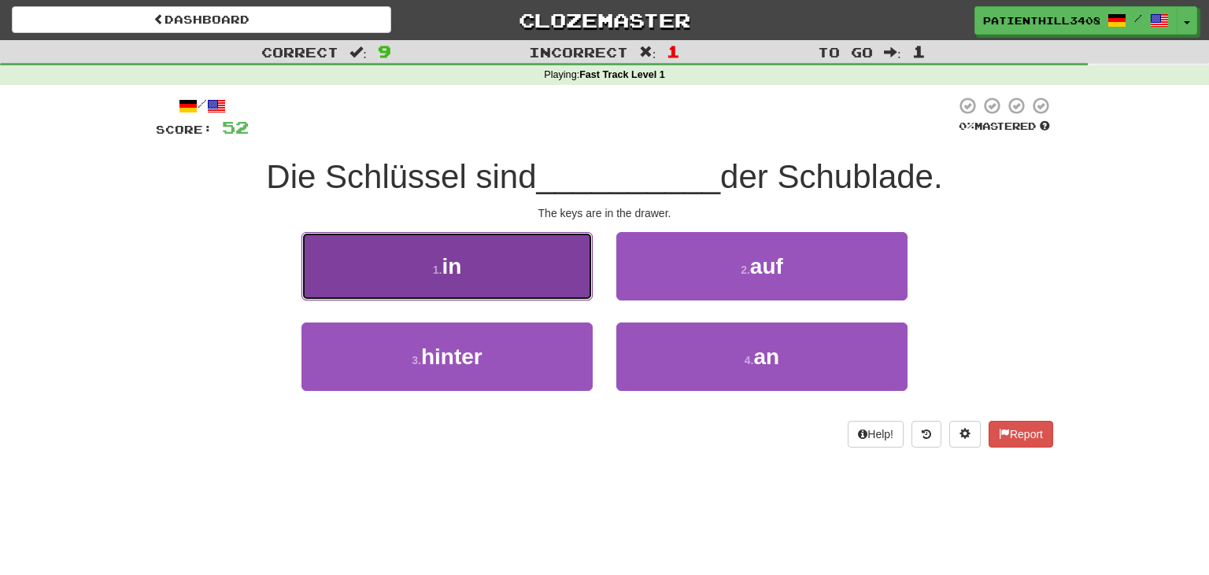
click at [568, 275] on button "1 . in" at bounding box center [446, 266] width 291 height 68
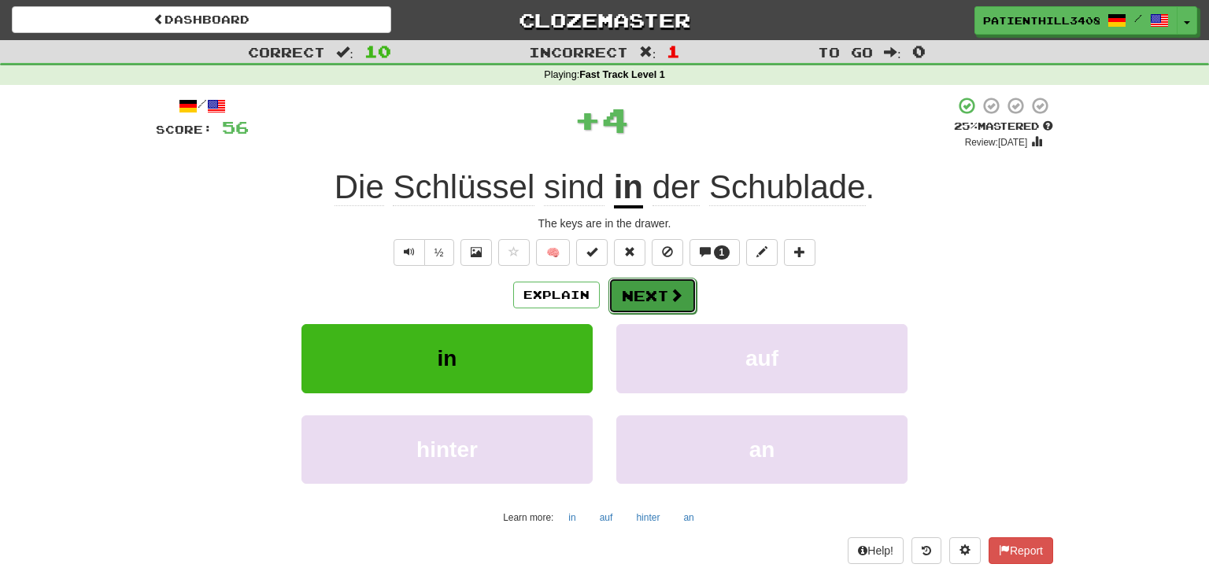
click at [636, 293] on button "Next" at bounding box center [652, 296] width 88 height 36
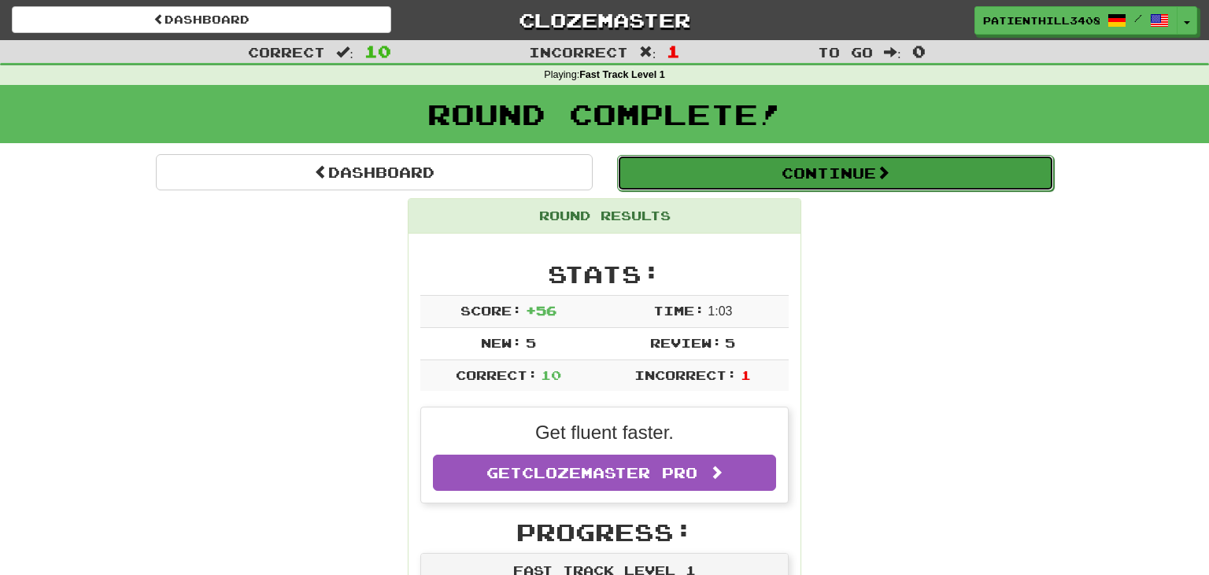
click at [823, 177] on button "Continue" at bounding box center [835, 173] width 437 height 36
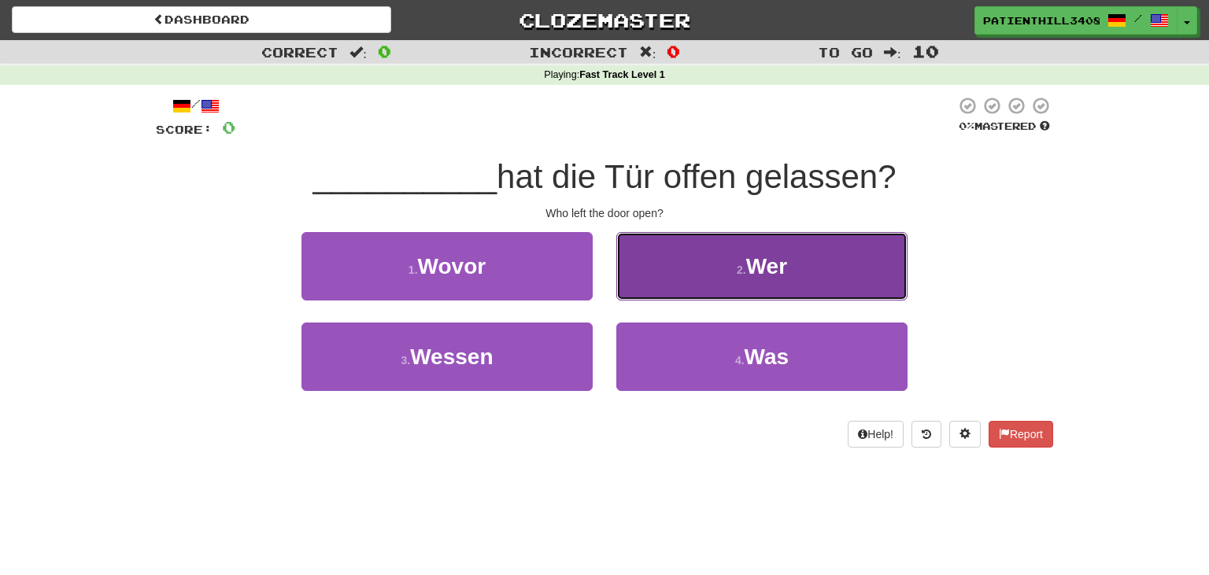
click at [783, 279] on button "2 . Wer" at bounding box center [761, 266] width 291 height 68
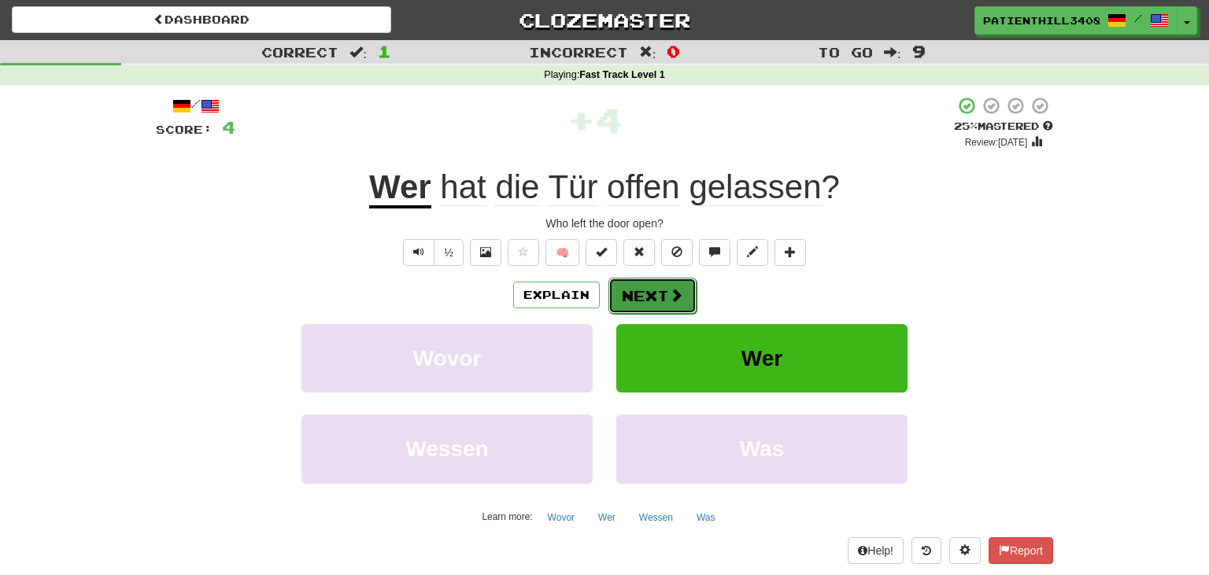
click at [646, 284] on button "Next" at bounding box center [652, 296] width 88 height 36
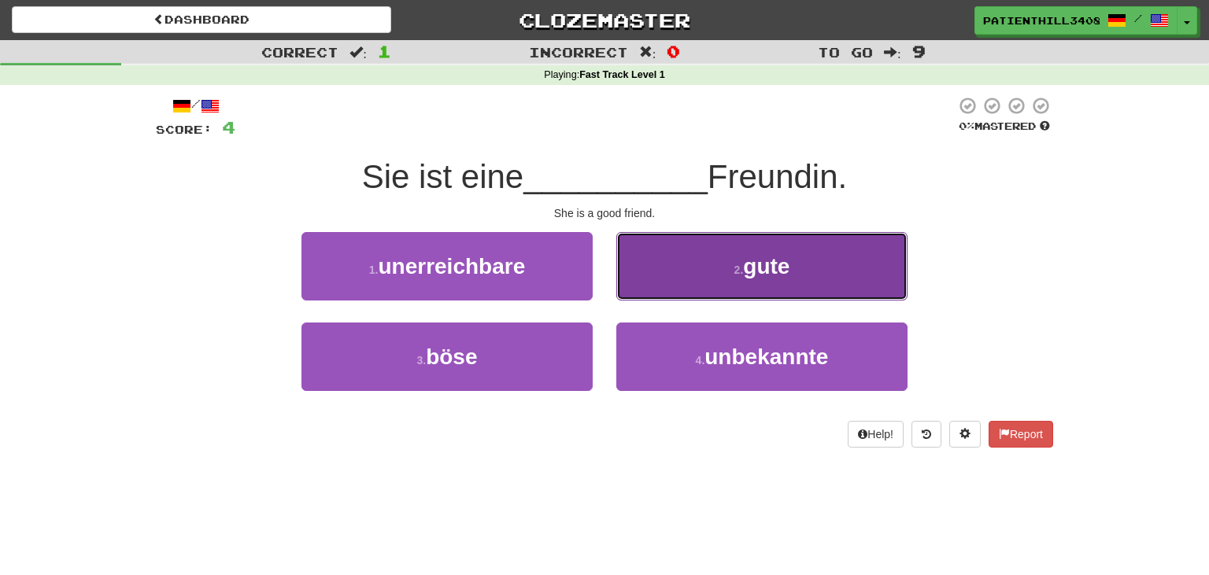
click at [722, 284] on button "2 . gute" at bounding box center [761, 266] width 291 height 68
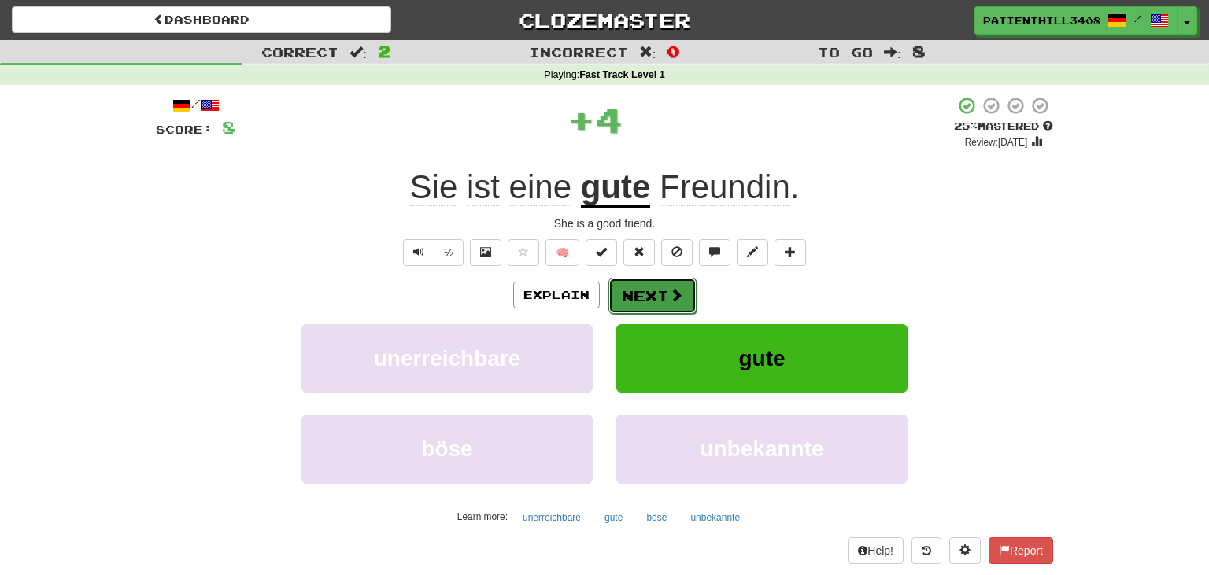
click at [670, 291] on span at bounding box center [676, 295] width 14 height 14
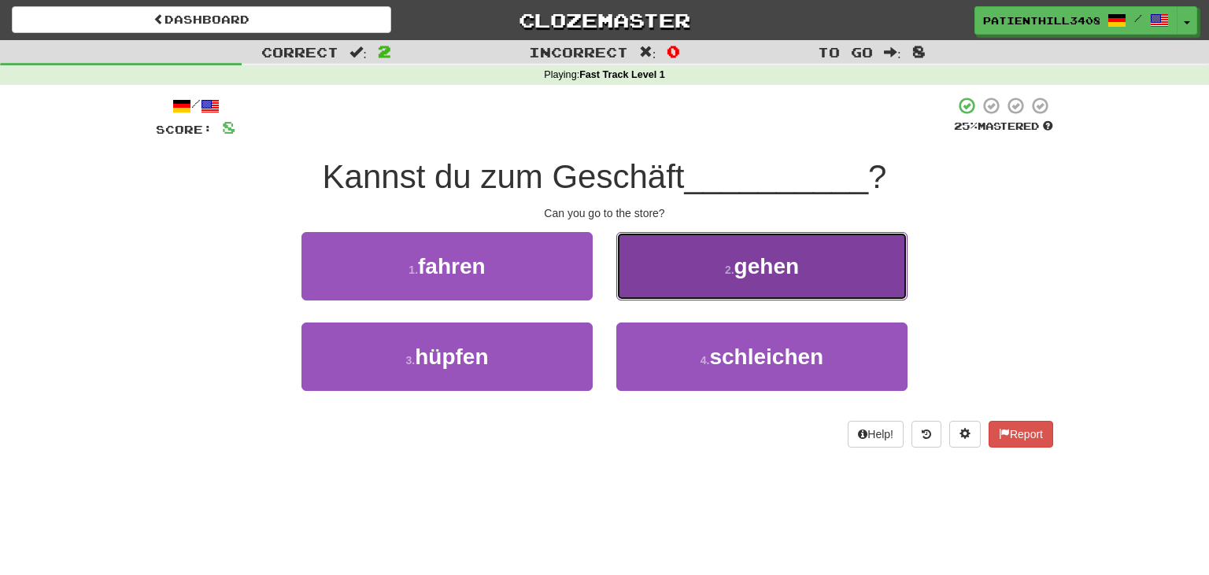
click at [717, 276] on button "2 . gehen" at bounding box center [761, 266] width 291 height 68
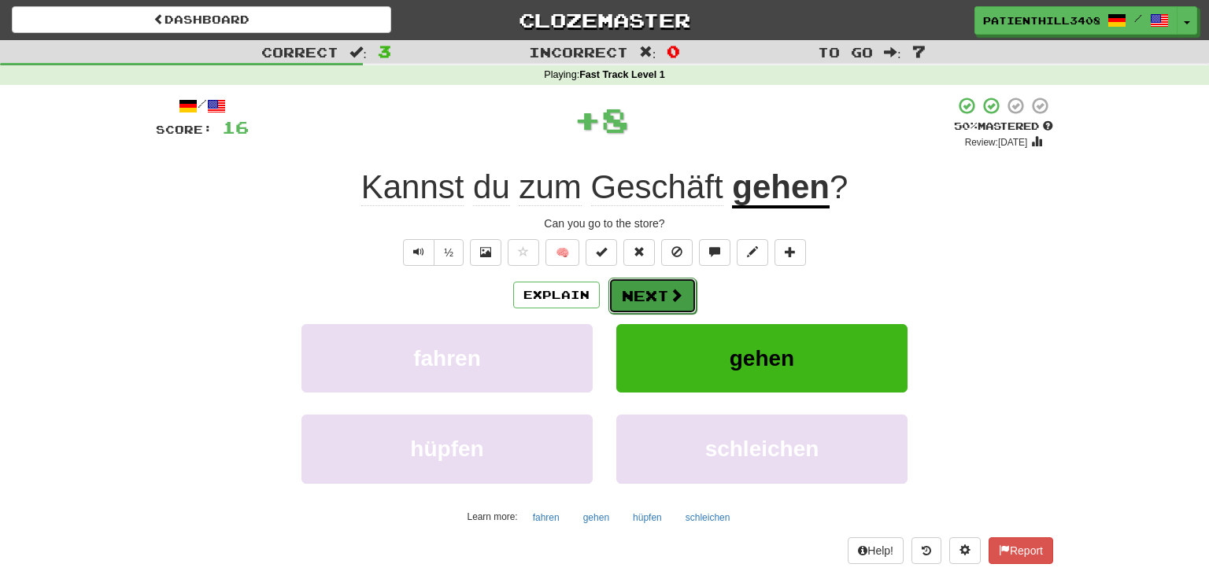
click at [670, 298] on span at bounding box center [676, 295] width 14 height 14
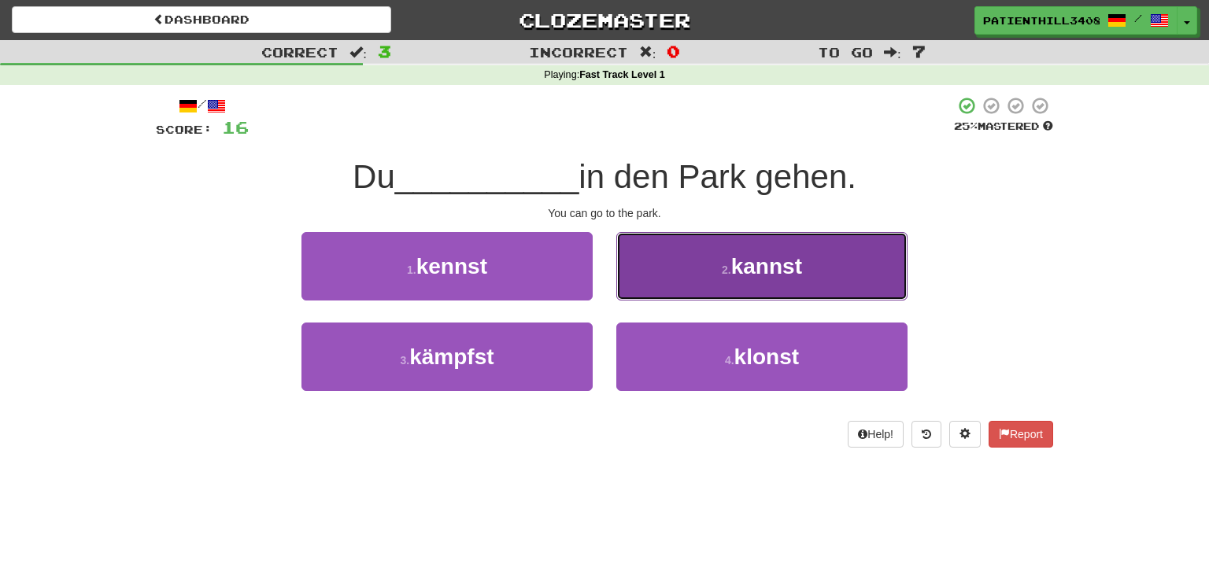
click at [729, 261] on button "2 . kannst" at bounding box center [761, 266] width 291 height 68
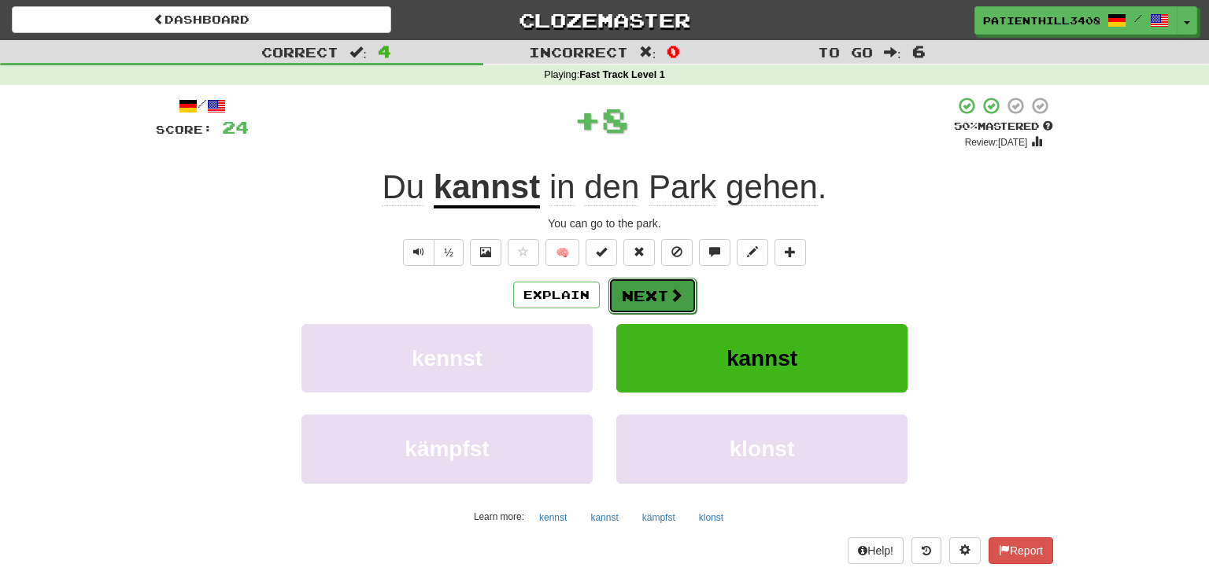
click at [631, 293] on button "Next" at bounding box center [652, 296] width 88 height 36
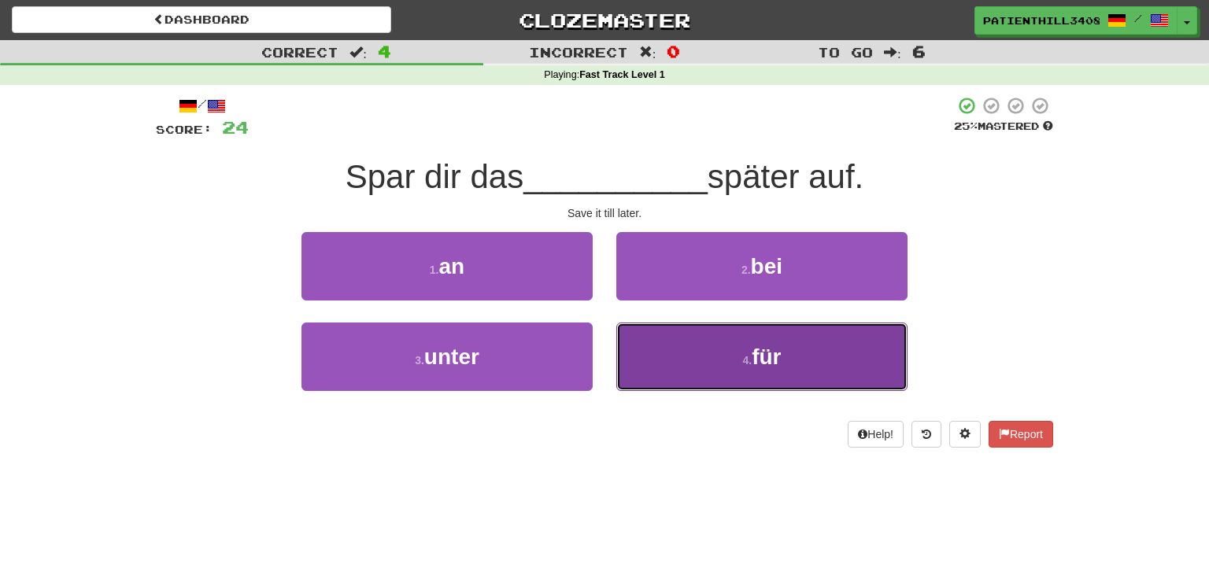
click at [645, 348] on button "4 . für" at bounding box center [761, 357] width 291 height 68
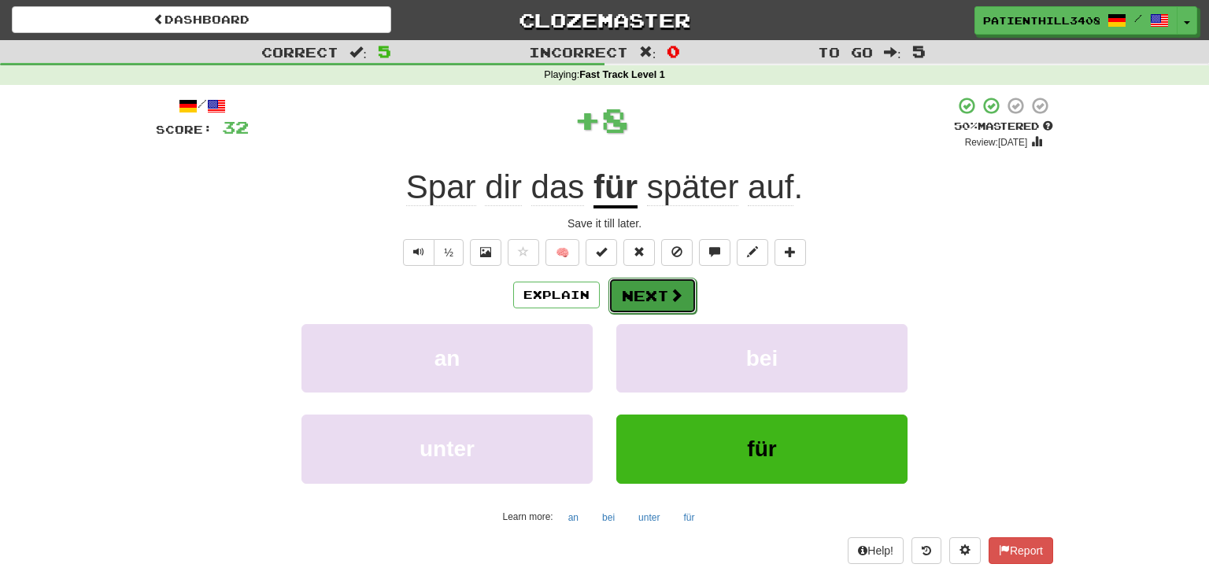
click at [652, 294] on button "Next" at bounding box center [652, 296] width 88 height 36
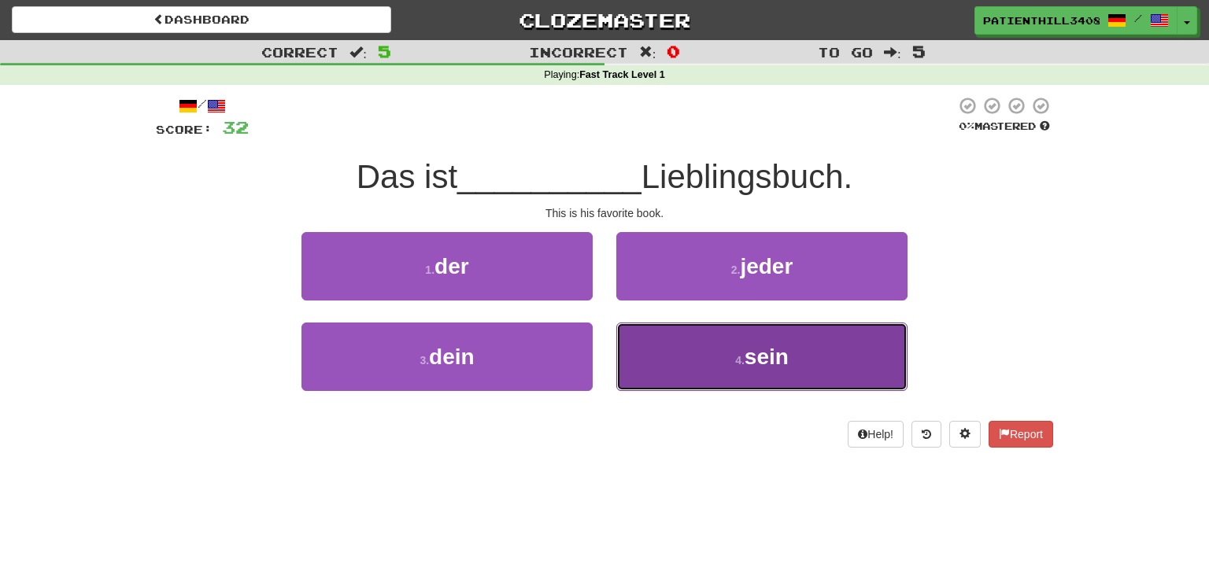
click at [659, 353] on button "4 . sein" at bounding box center [761, 357] width 291 height 68
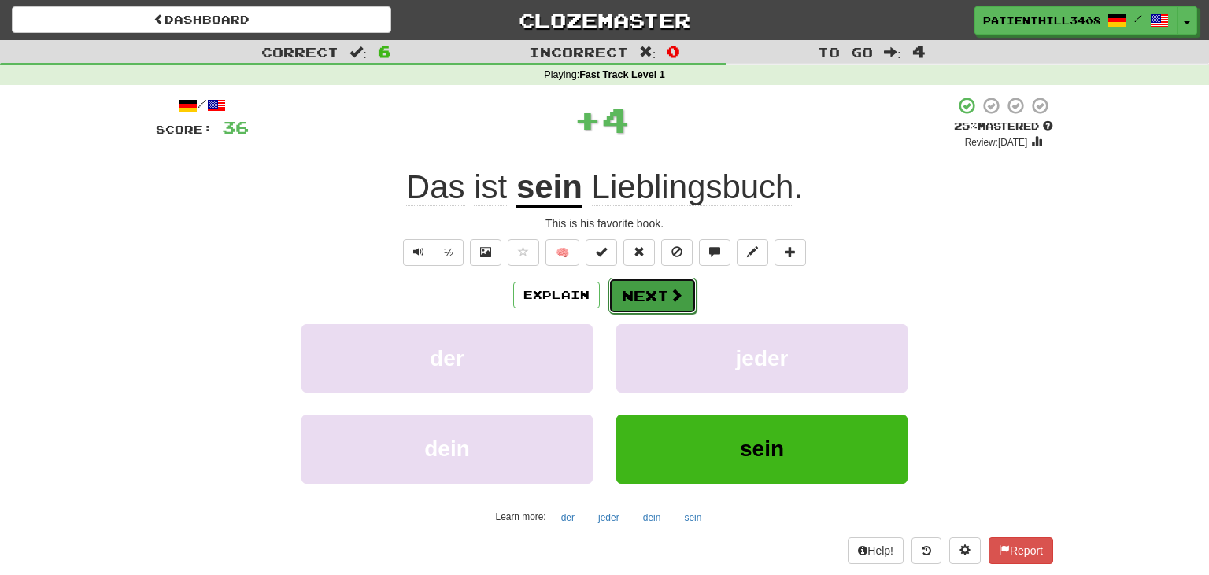
click at [656, 295] on button "Next" at bounding box center [652, 296] width 88 height 36
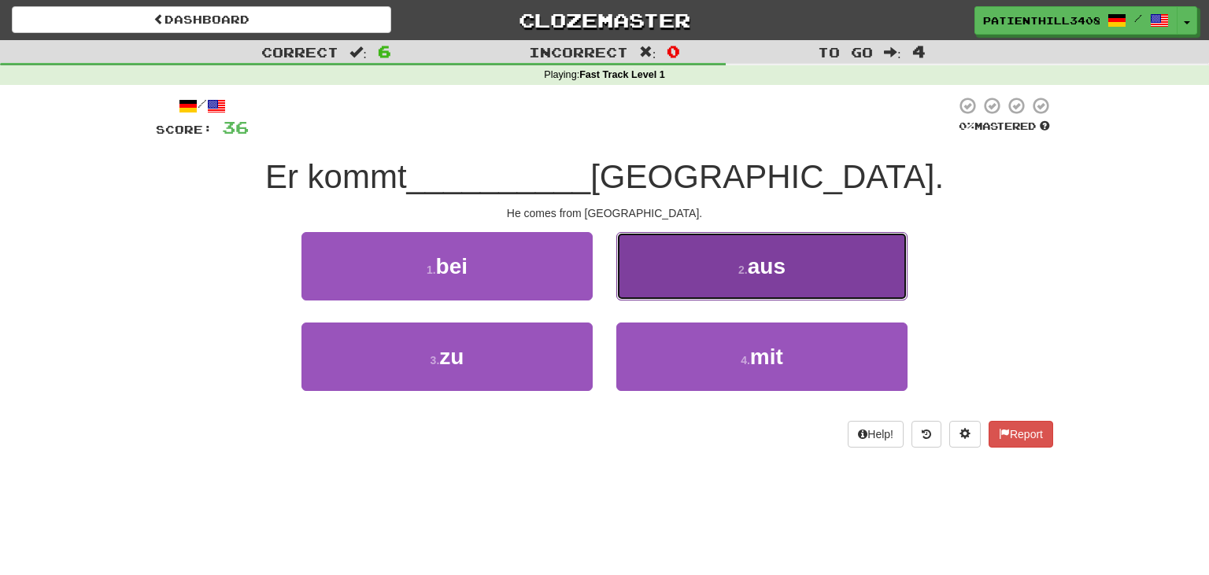
click at [705, 264] on button "2 . aus" at bounding box center [761, 266] width 291 height 68
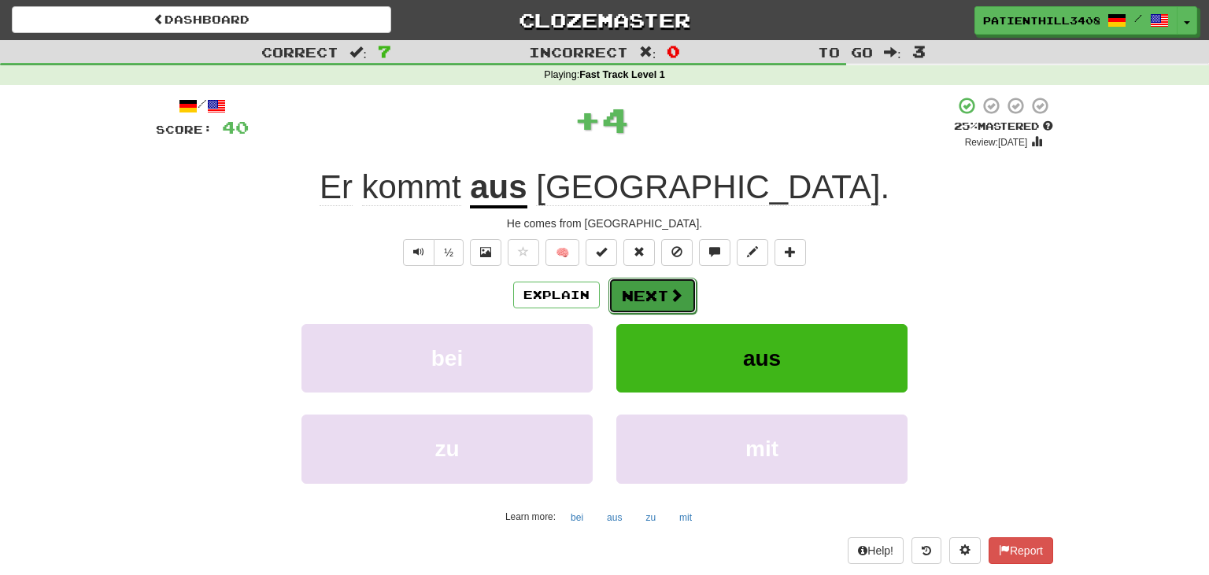
click at [652, 298] on button "Next" at bounding box center [652, 296] width 88 height 36
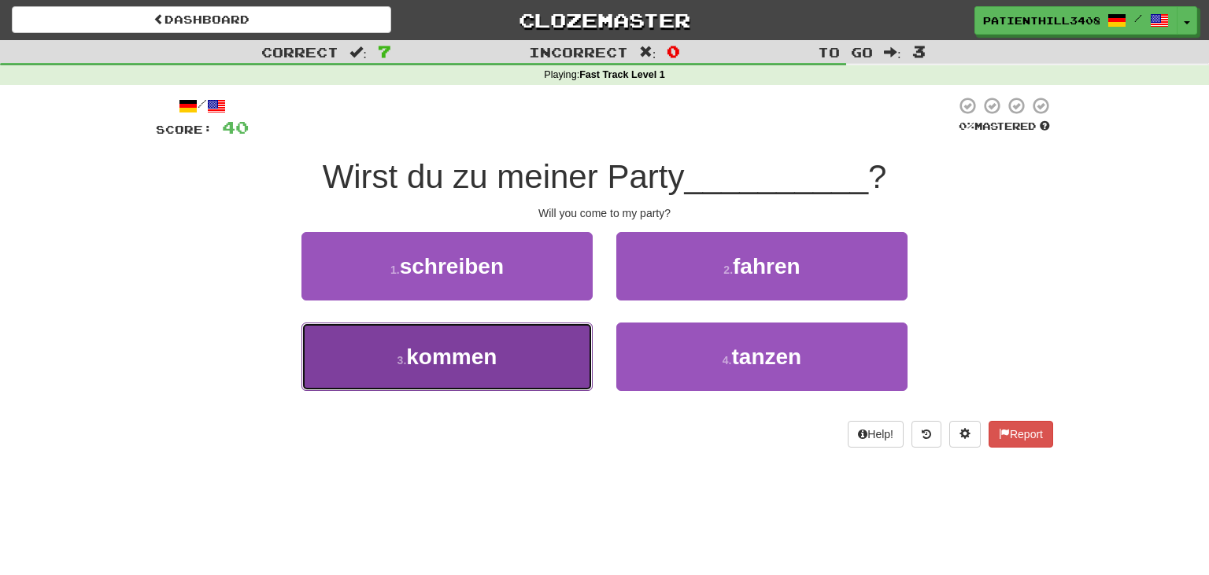
click at [541, 363] on button "3 . kommen" at bounding box center [446, 357] width 291 height 68
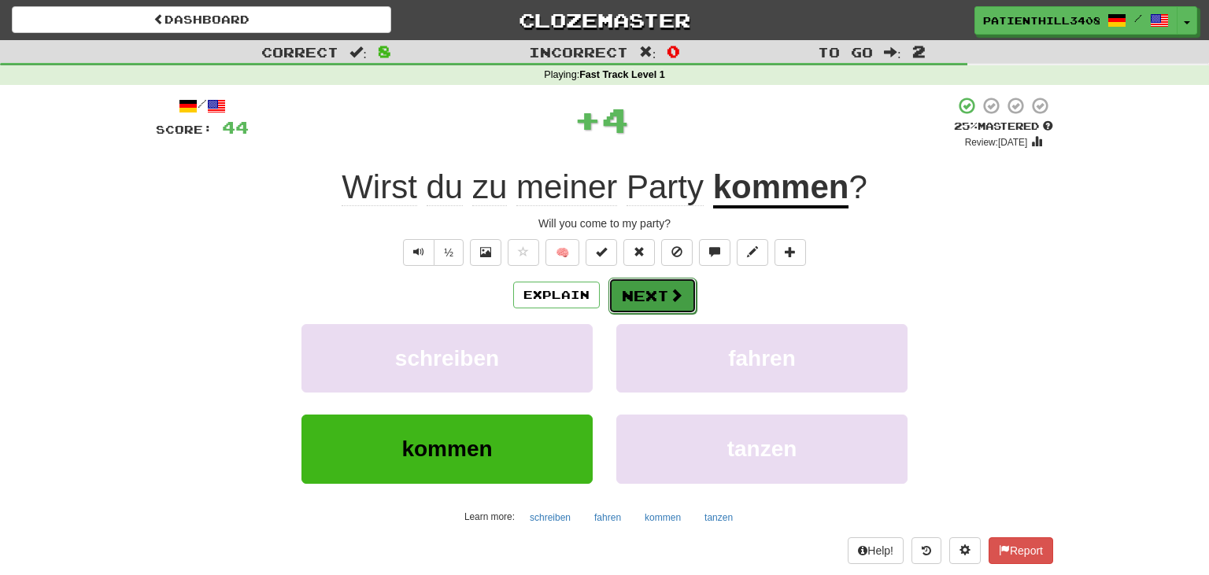
click at [674, 297] on span at bounding box center [676, 295] width 14 height 14
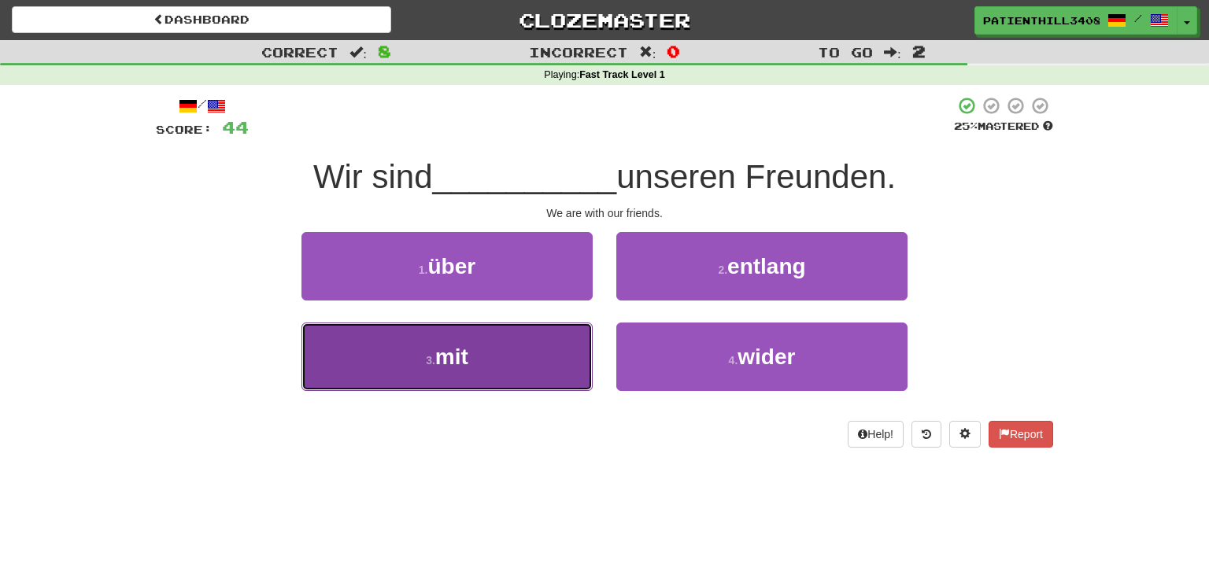
click at [512, 364] on button "3 . mit" at bounding box center [446, 357] width 291 height 68
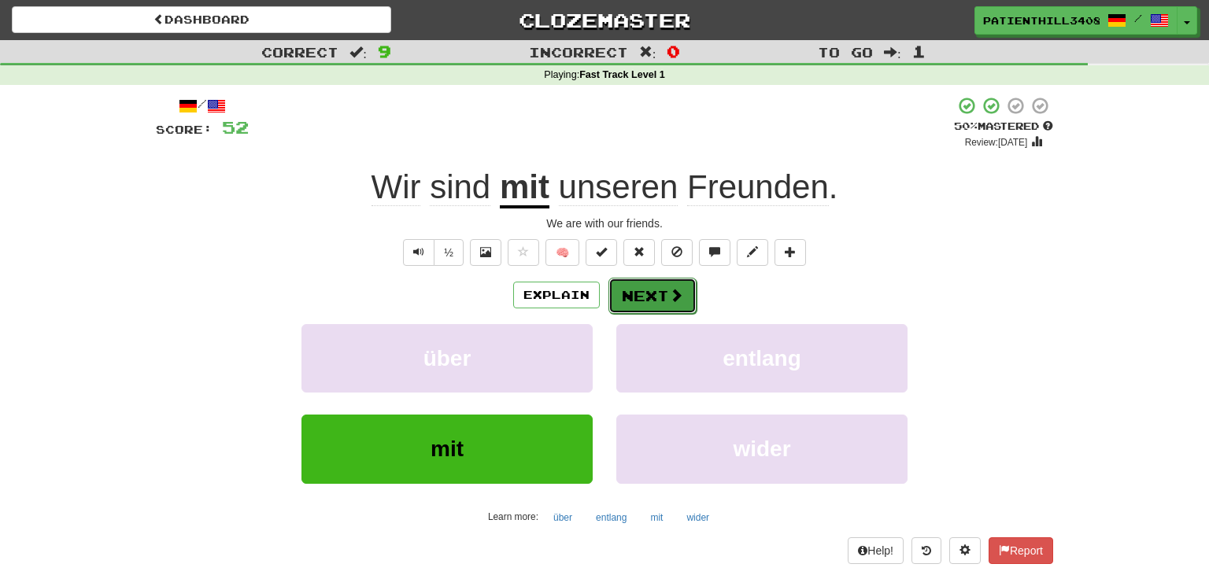
click at [663, 305] on button "Next" at bounding box center [652, 296] width 88 height 36
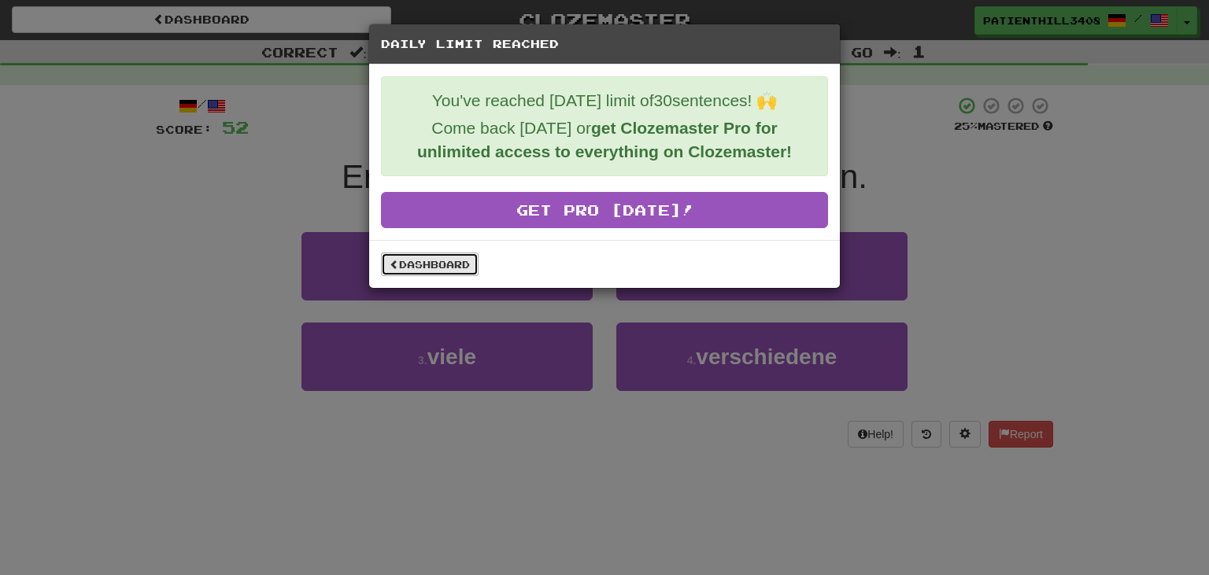
click at [449, 266] on link "Dashboard" at bounding box center [430, 265] width 98 height 24
